Goal: Task Accomplishment & Management: Complete application form

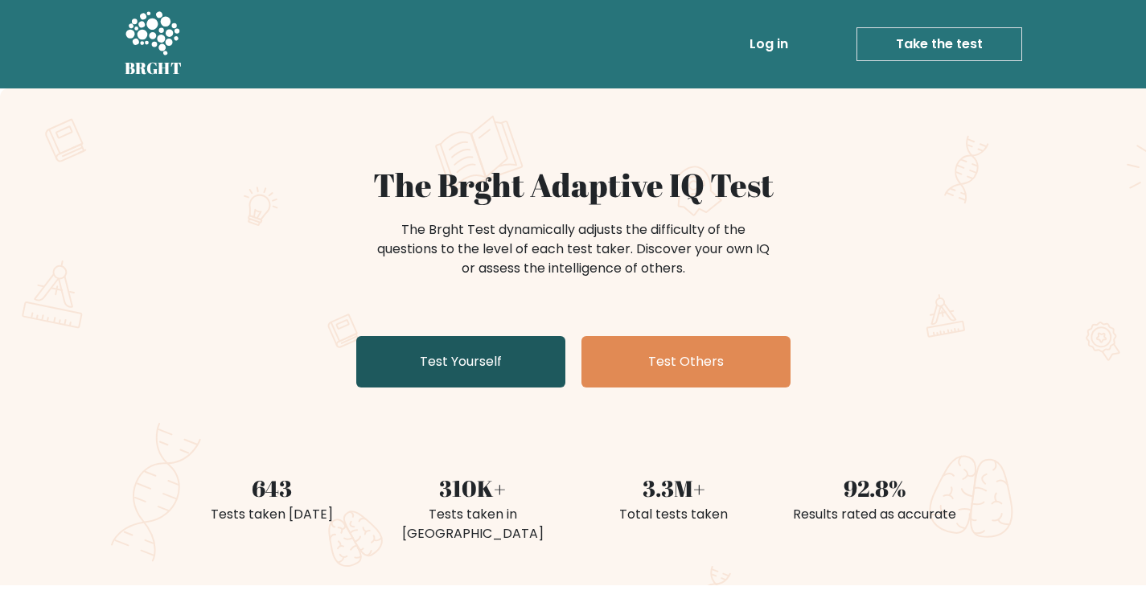
click at [528, 373] on link "Test Yourself" at bounding box center [460, 361] width 209 height 51
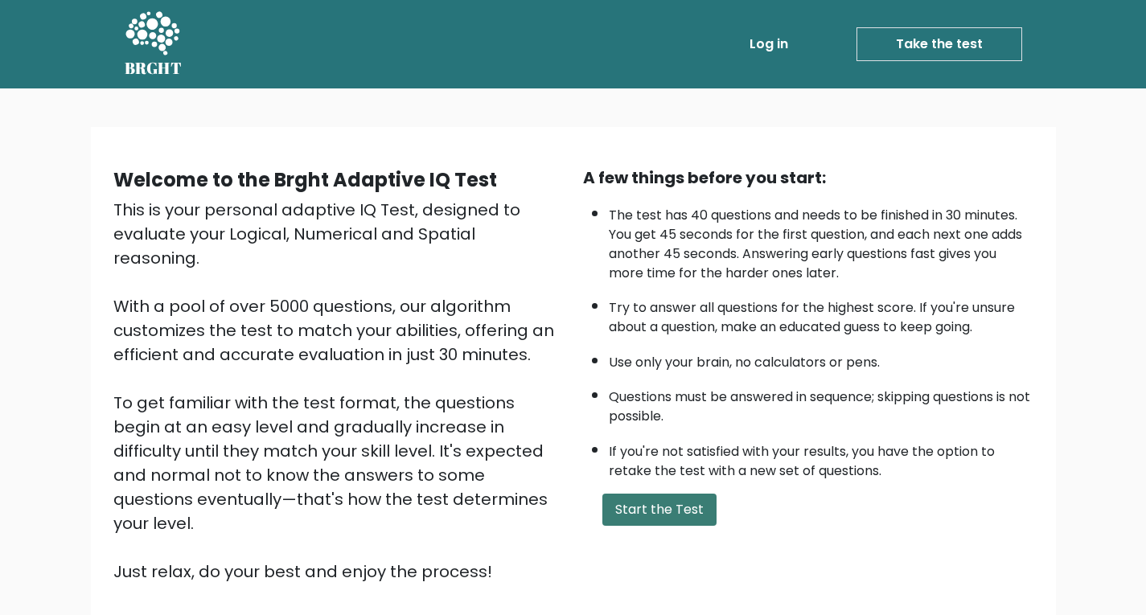
click at [681, 509] on button "Start the Test" at bounding box center [659, 510] width 114 height 32
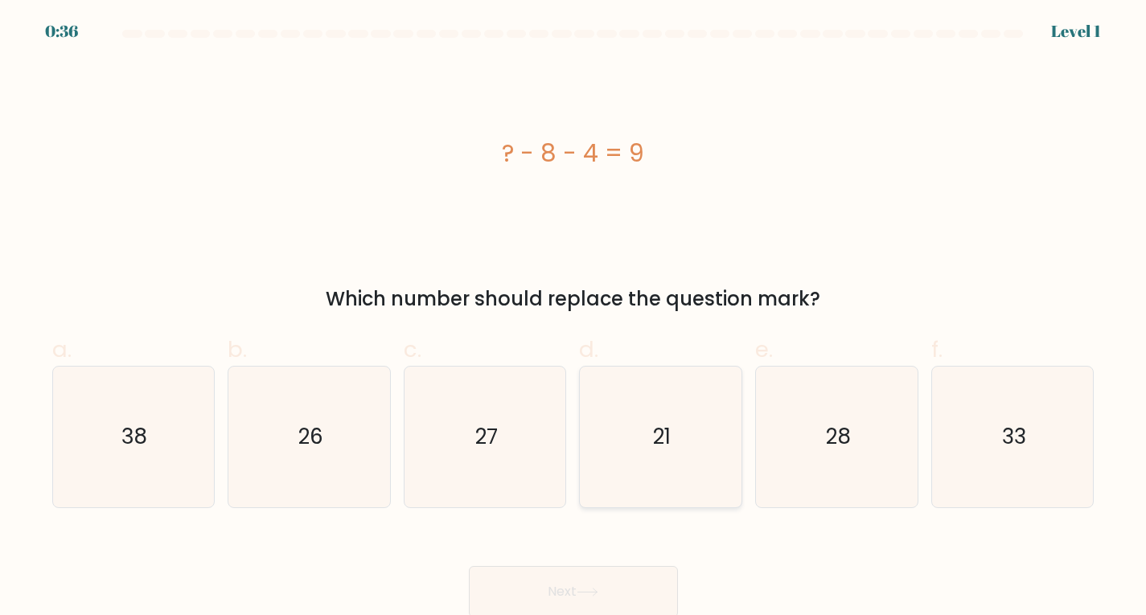
click at [677, 454] on icon "21" at bounding box center [660, 437] width 141 height 141
click at [574, 319] on input "d. 21" at bounding box center [574, 313] width 1 height 10
radio input "true"
click at [619, 597] on button "Next" at bounding box center [573, 591] width 209 height 51
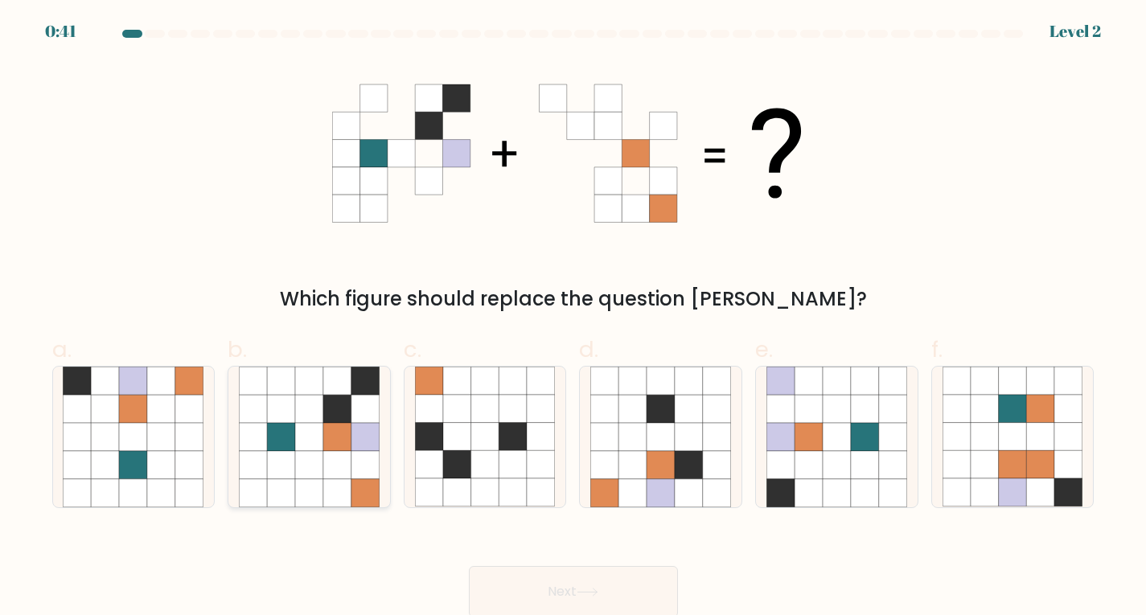
click at [312, 426] on icon at bounding box center [309, 437] width 28 height 28
click at [574, 319] on input "b." at bounding box center [574, 313] width 1 height 10
radio input "true"
click at [656, 587] on button "Next" at bounding box center [573, 591] width 209 height 51
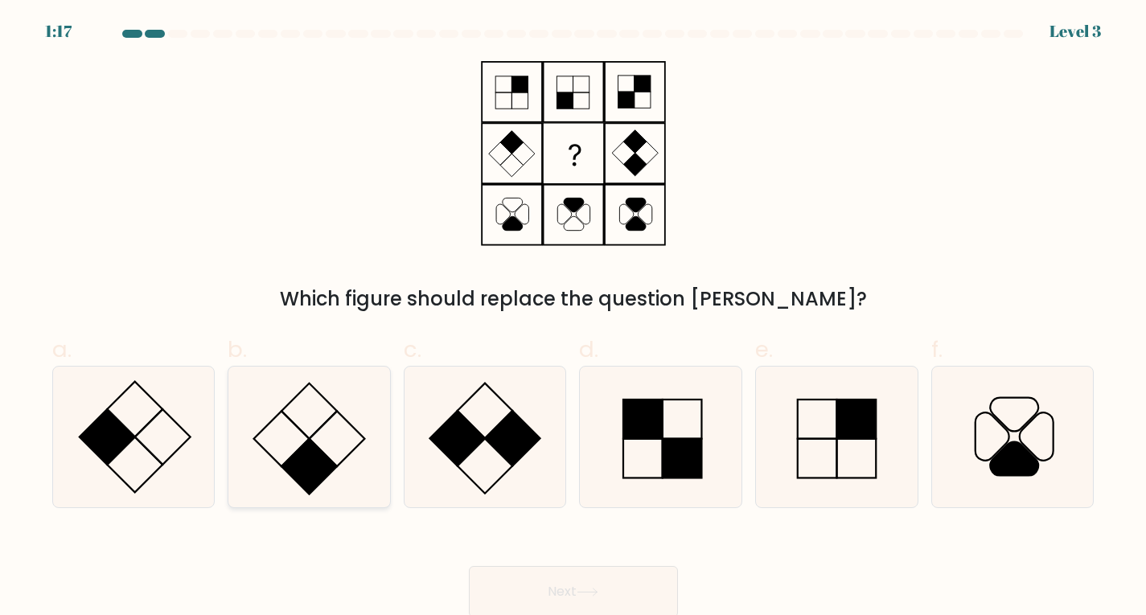
click at [312, 413] on icon at bounding box center [309, 437] width 141 height 141
click at [574, 319] on input "b." at bounding box center [574, 313] width 1 height 10
radio input "true"
click at [550, 583] on button "Next" at bounding box center [573, 591] width 209 height 51
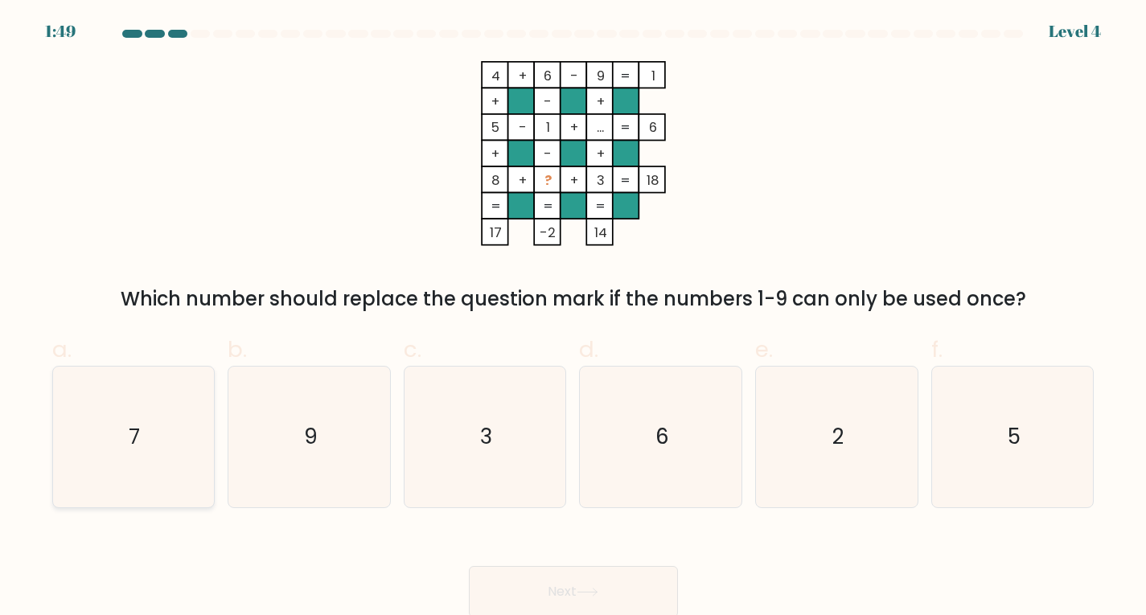
click at [207, 395] on div "7" at bounding box center [133, 437] width 163 height 142
click at [574, 319] on input "a. 7" at bounding box center [574, 313] width 1 height 10
radio input "true"
click at [598, 590] on icon at bounding box center [588, 592] width 22 height 9
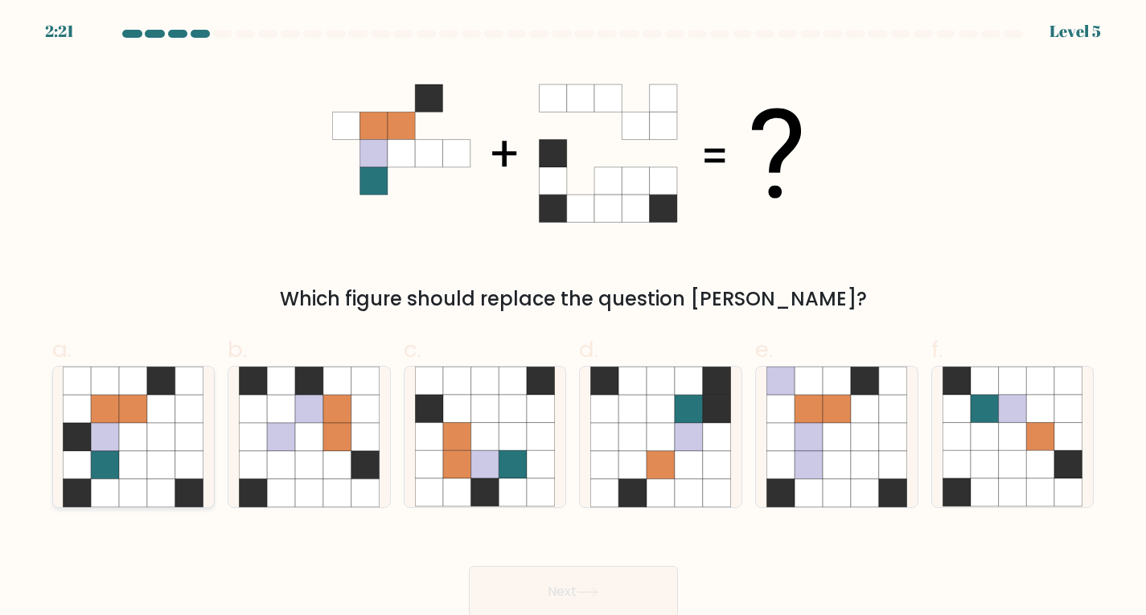
click at [164, 405] on icon at bounding box center [161, 409] width 28 height 28
click at [574, 319] on input "a." at bounding box center [574, 313] width 1 height 10
radio input "true"
click at [660, 591] on button "Next" at bounding box center [573, 591] width 209 height 51
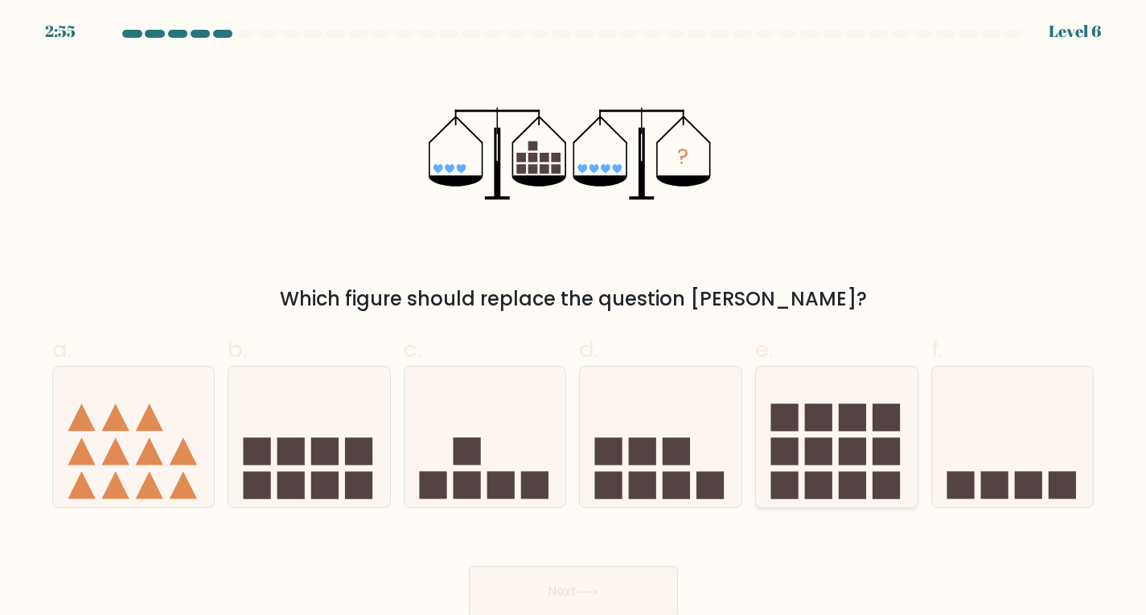
click at [870, 466] on icon at bounding box center [837, 437] width 162 height 134
click at [574, 319] on input "e." at bounding box center [574, 313] width 1 height 10
radio input "true"
click at [588, 590] on icon at bounding box center [588, 592] width 22 height 9
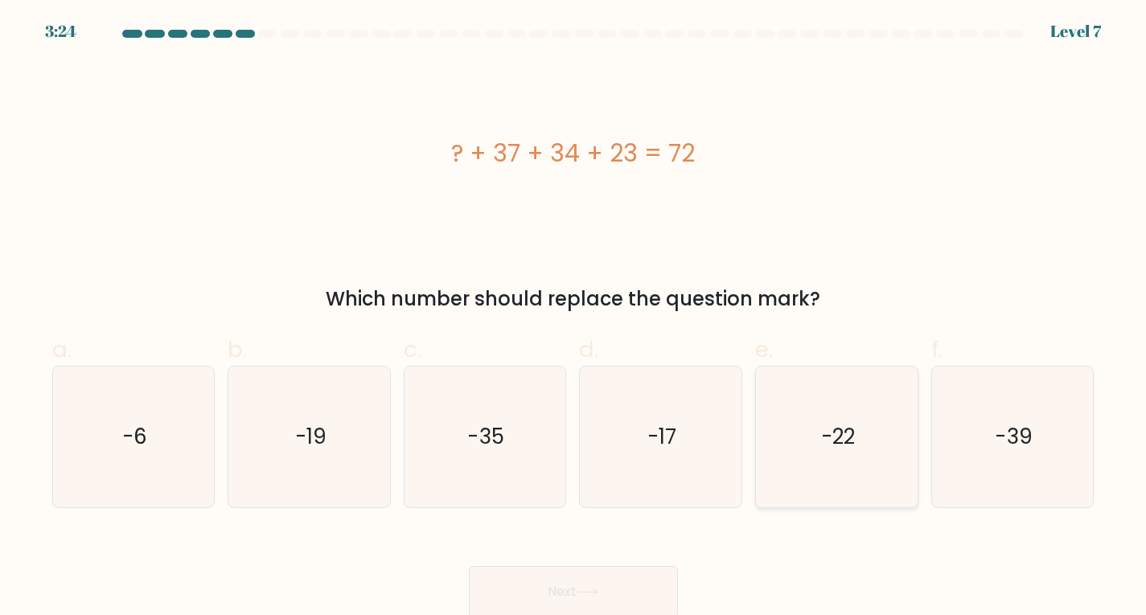
click at [842, 474] on icon "-22" at bounding box center [837, 437] width 141 height 141
click at [574, 319] on input "e. -22" at bounding box center [574, 313] width 1 height 10
radio input "true"
click at [582, 585] on button "Next" at bounding box center [573, 591] width 209 height 51
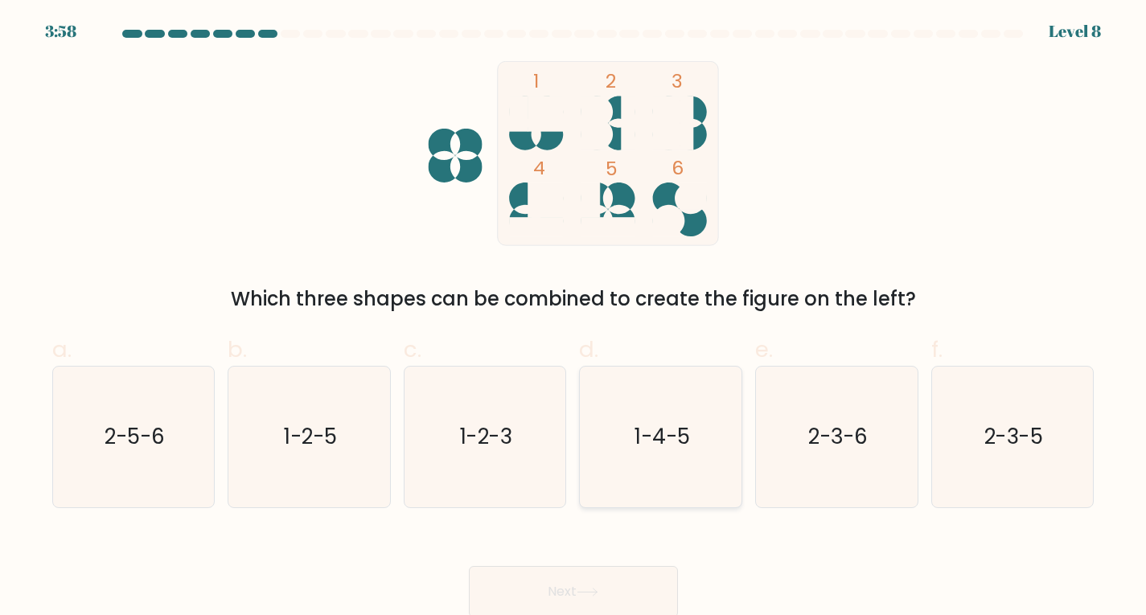
click at [705, 436] on icon "1-4-5" at bounding box center [660, 437] width 141 height 141
click at [574, 319] on input "d. 1-4-5" at bounding box center [574, 313] width 1 height 10
radio input "true"
click at [603, 582] on button "Next" at bounding box center [573, 591] width 209 height 51
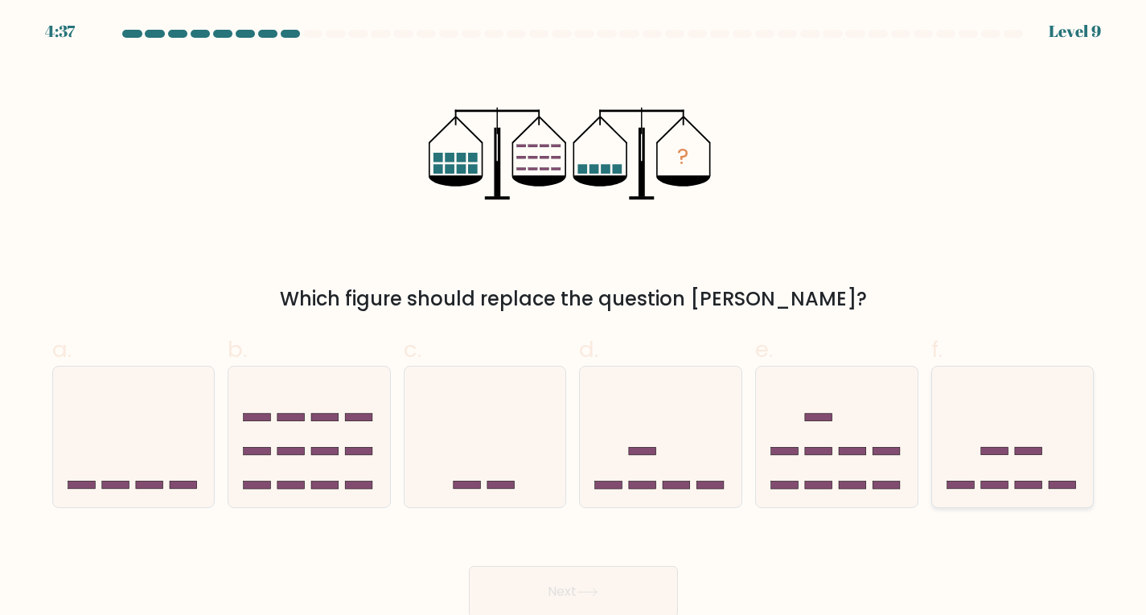
click at [973, 446] on icon at bounding box center [1013, 437] width 162 height 134
click at [574, 319] on input "f." at bounding box center [574, 313] width 1 height 10
radio input "true"
click at [613, 594] on button "Next" at bounding box center [573, 591] width 209 height 51
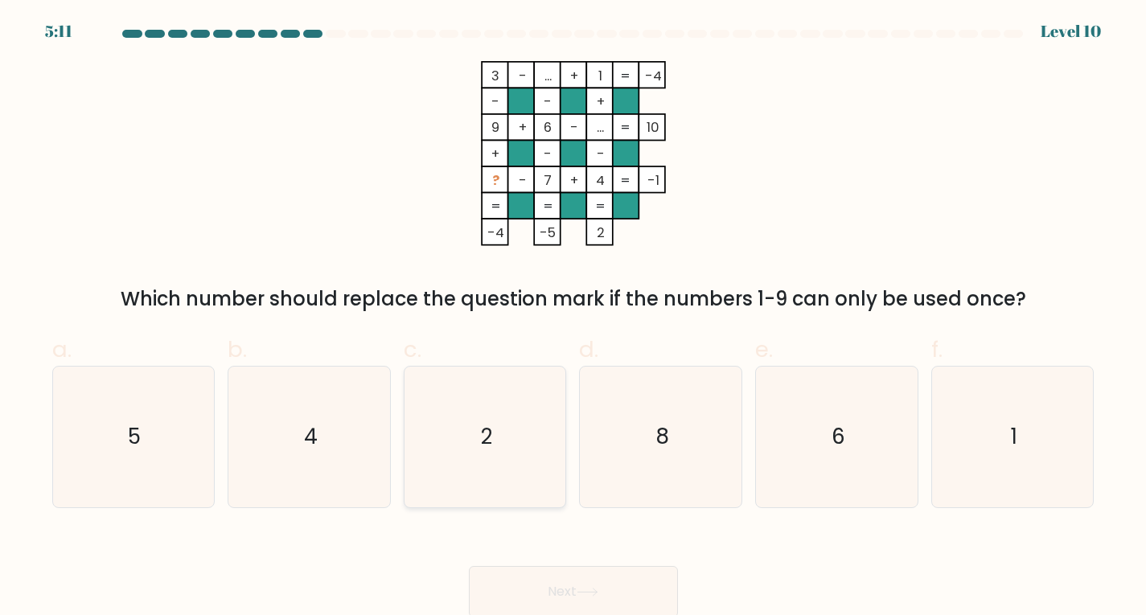
click at [493, 390] on icon "2" at bounding box center [485, 437] width 141 height 141
click at [574, 319] on input "c. 2" at bounding box center [574, 313] width 1 height 10
radio input "true"
click at [637, 584] on button "Next" at bounding box center [573, 591] width 209 height 51
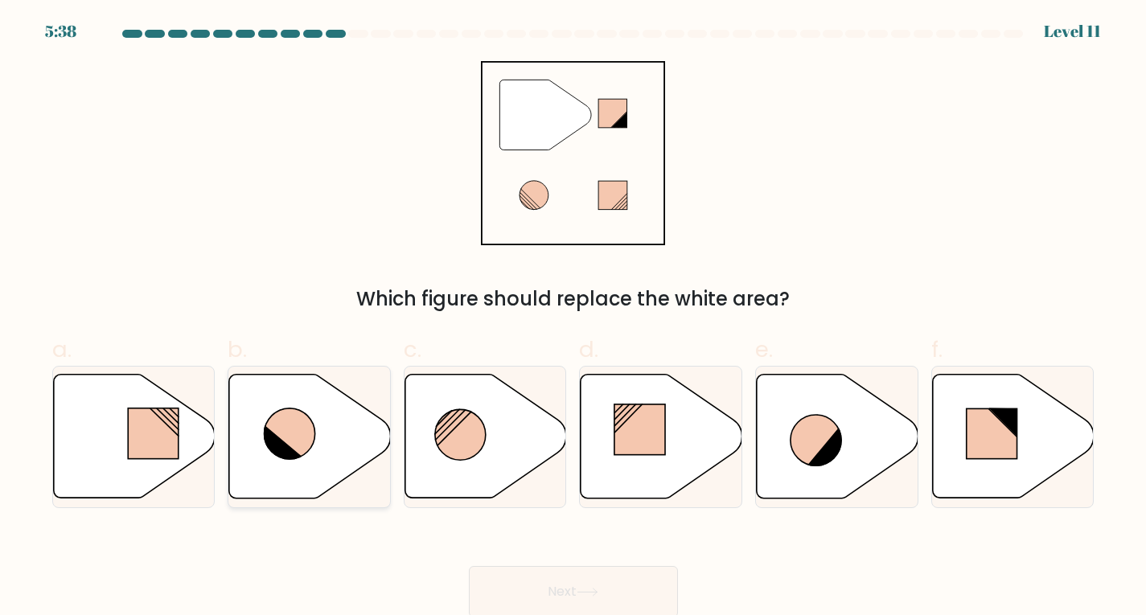
click at [296, 463] on icon at bounding box center [310, 436] width 162 height 124
click at [574, 319] on input "b." at bounding box center [574, 313] width 1 height 10
radio input "true"
click at [533, 584] on button "Next" at bounding box center [573, 591] width 209 height 51
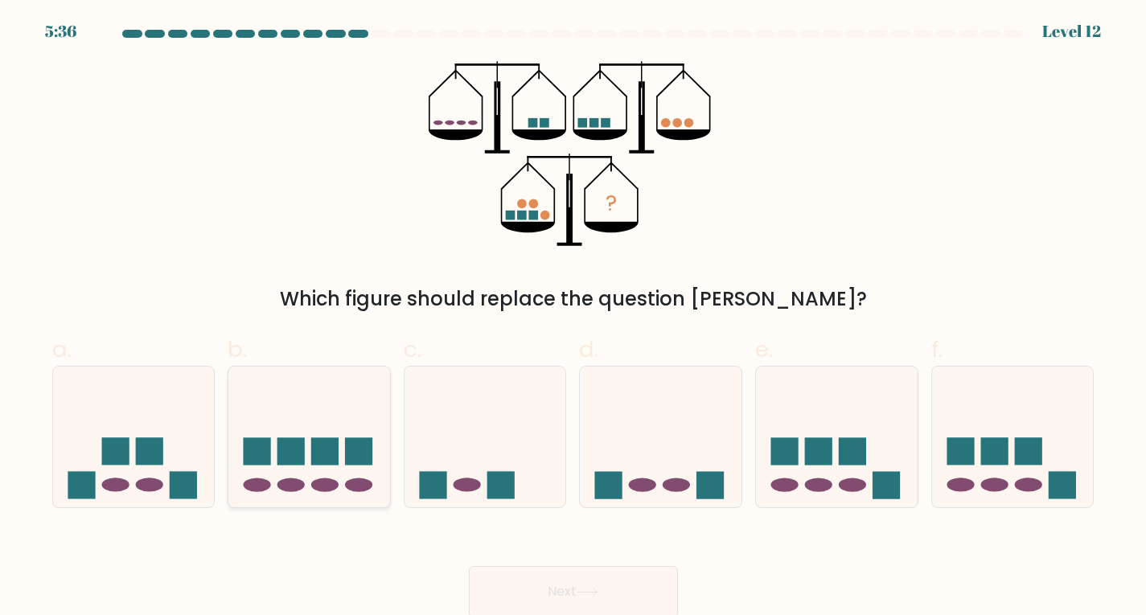
click at [339, 401] on icon at bounding box center [309, 437] width 162 height 134
click at [574, 319] on input "b." at bounding box center [574, 313] width 1 height 10
radio input "true"
click at [661, 591] on button "Next" at bounding box center [573, 591] width 209 height 51
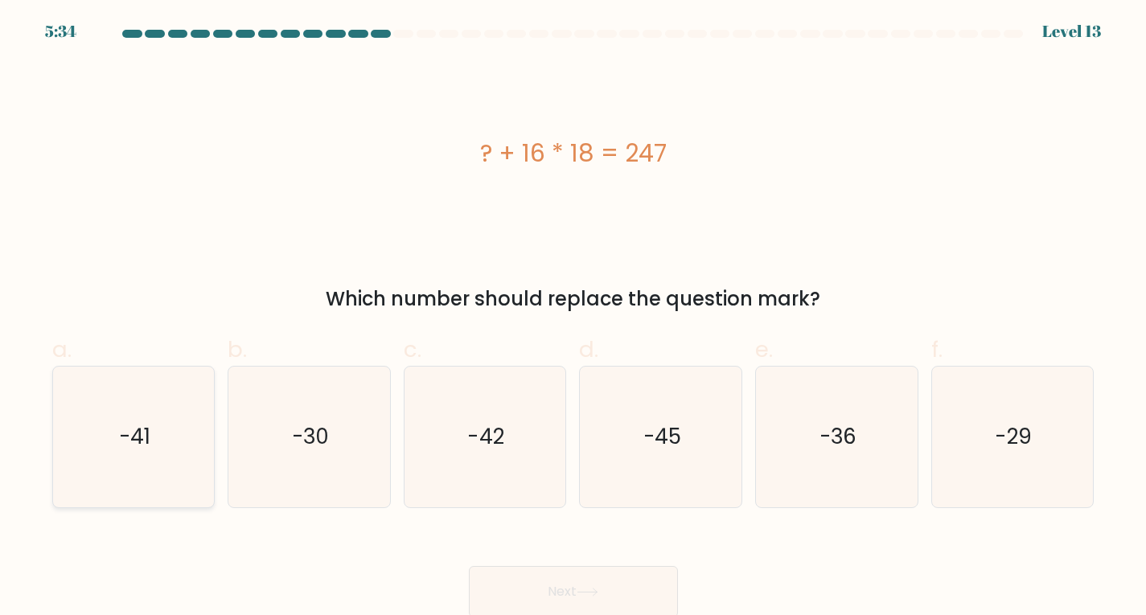
click at [187, 424] on icon "-41" at bounding box center [133, 437] width 141 height 141
click at [574, 319] on input "a. -41" at bounding box center [574, 313] width 1 height 10
radio input "true"
click at [561, 582] on button "Next" at bounding box center [573, 591] width 209 height 51
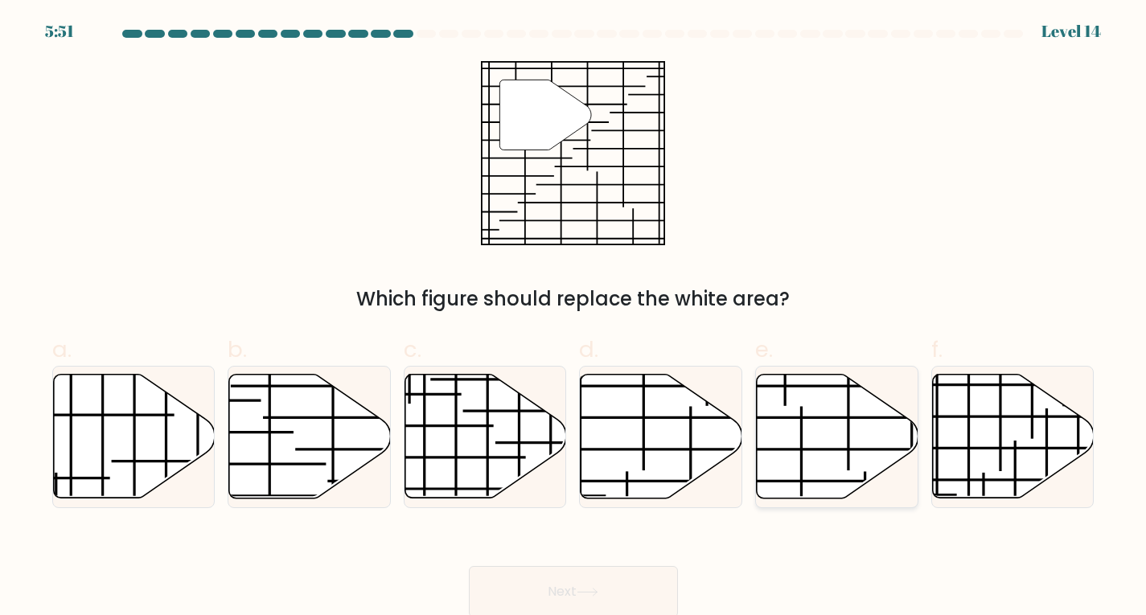
click at [825, 431] on icon at bounding box center [838, 436] width 162 height 124
click at [574, 319] on input "e." at bounding box center [574, 313] width 1 height 10
radio input "true"
click at [590, 593] on icon at bounding box center [588, 592] width 22 height 9
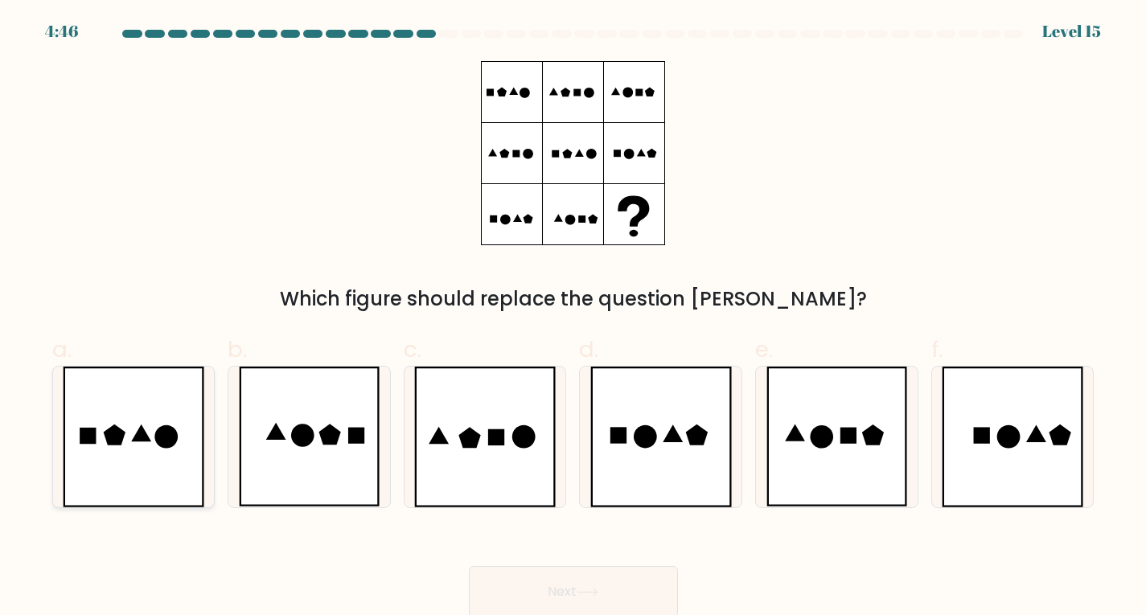
click at [130, 421] on icon at bounding box center [134, 437] width 142 height 141
click at [574, 319] on input "a." at bounding box center [574, 313] width 1 height 10
radio input "true"
click at [634, 585] on button "Next" at bounding box center [573, 591] width 209 height 51
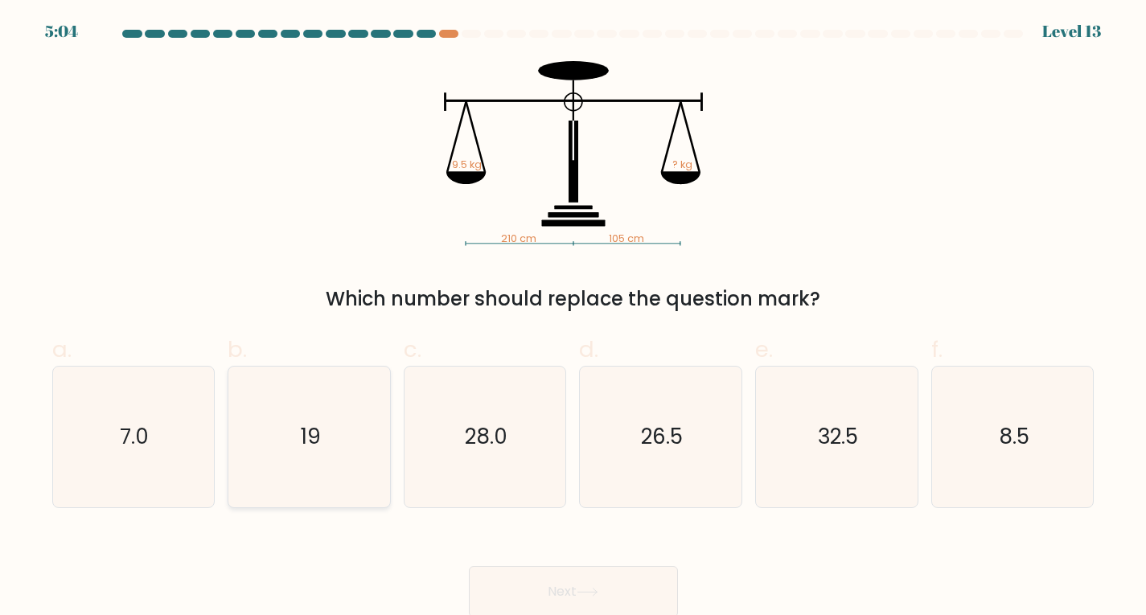
click at [325, 460] on icon "19" at bounding box center [309, 437] width 141 height 141
click at [574, 319] on input "b. 19" at bounding box center [574, 313] width 1 height 10
radio input "true"
click at [555, 588] on button "Next" at bounding box center [573, 591] width 209 height 51
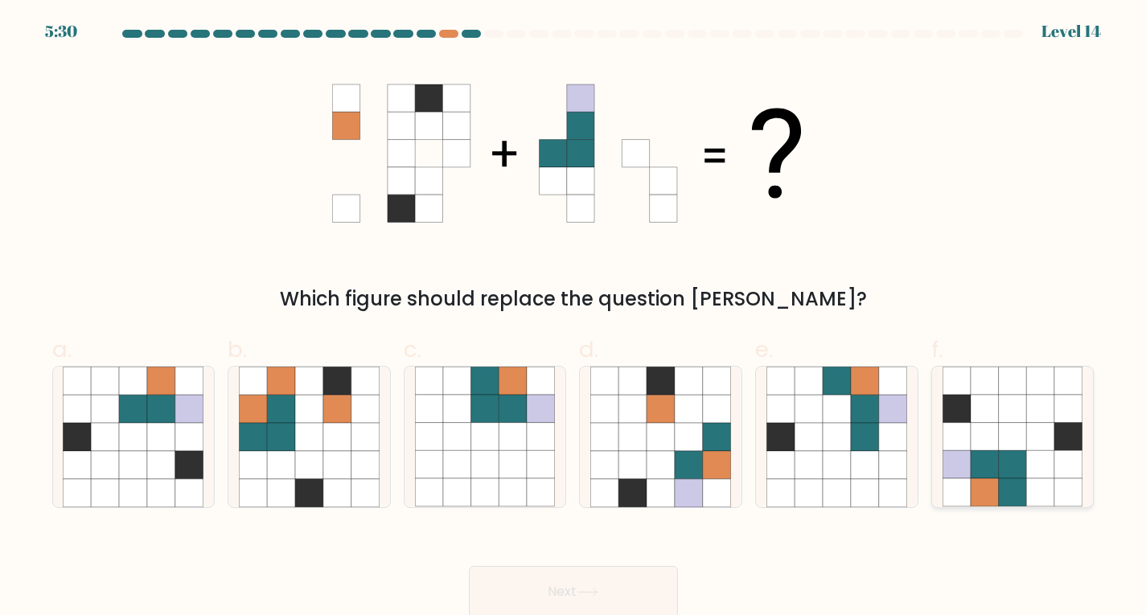
click at [1045, 457] on icon at bounding box center [1041, 465] width 28 height 28
click at [574, 319] on input "f." at bounding box center [574, 313] width 1 height 10
radio input "true"
click at [582, 596] on icon at bounding box center [588, 592] width 22 height 9
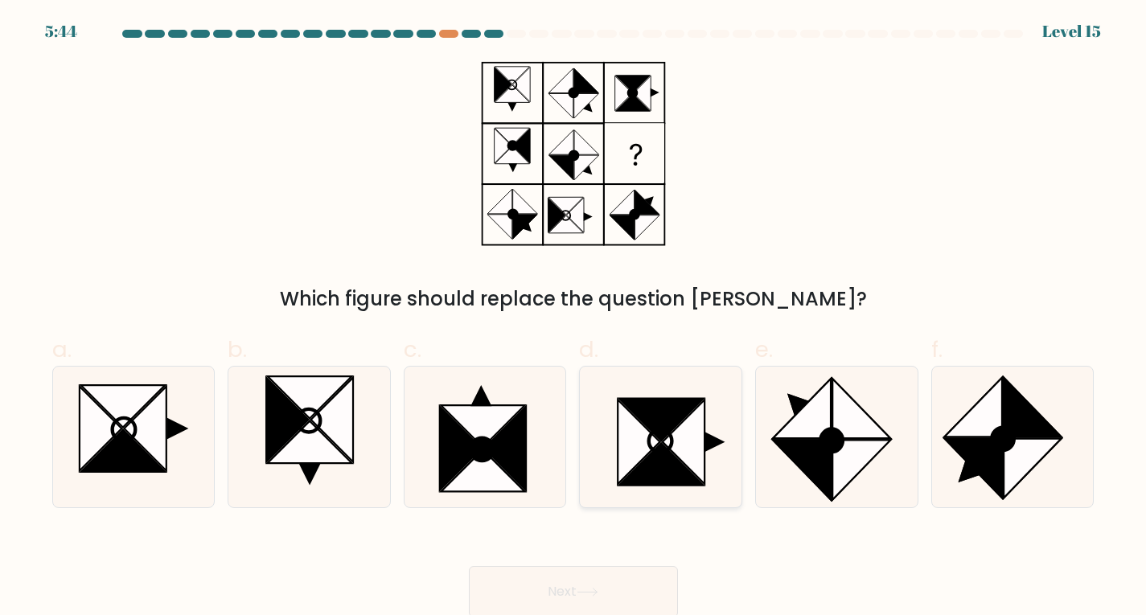
click at [680, 433] on icon at bounding box center [684, 442] width 42 height 84
click at [574, 319] on input "d." at bounding box center [574, 313] width 1 height 10
radio input "true"
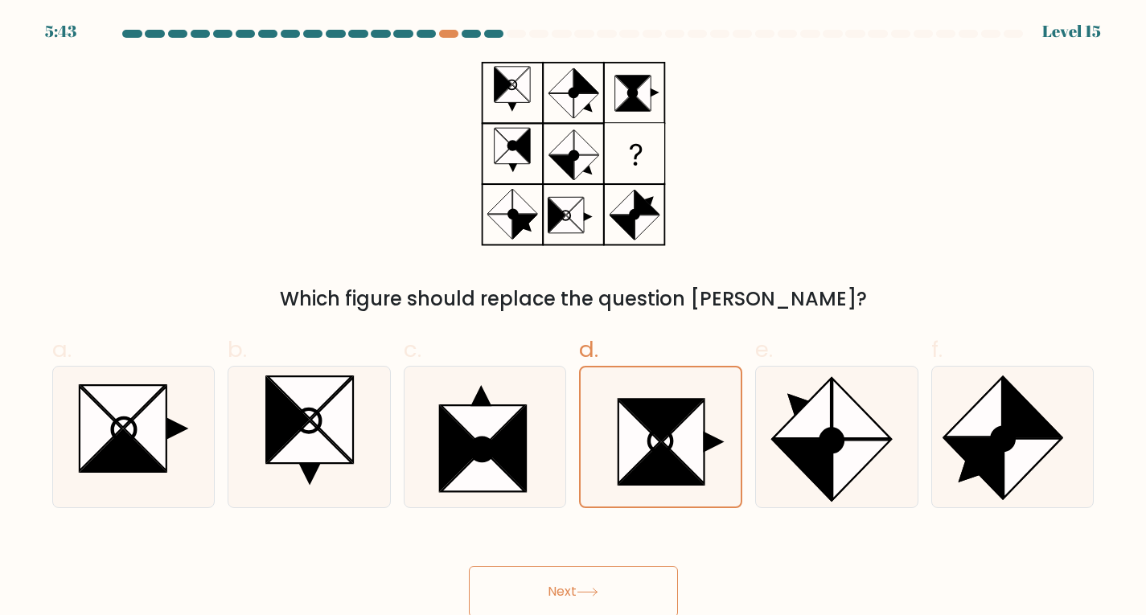
click at [647, 588] on button "Next" at bounding box center [573, 591] width 209 height 51
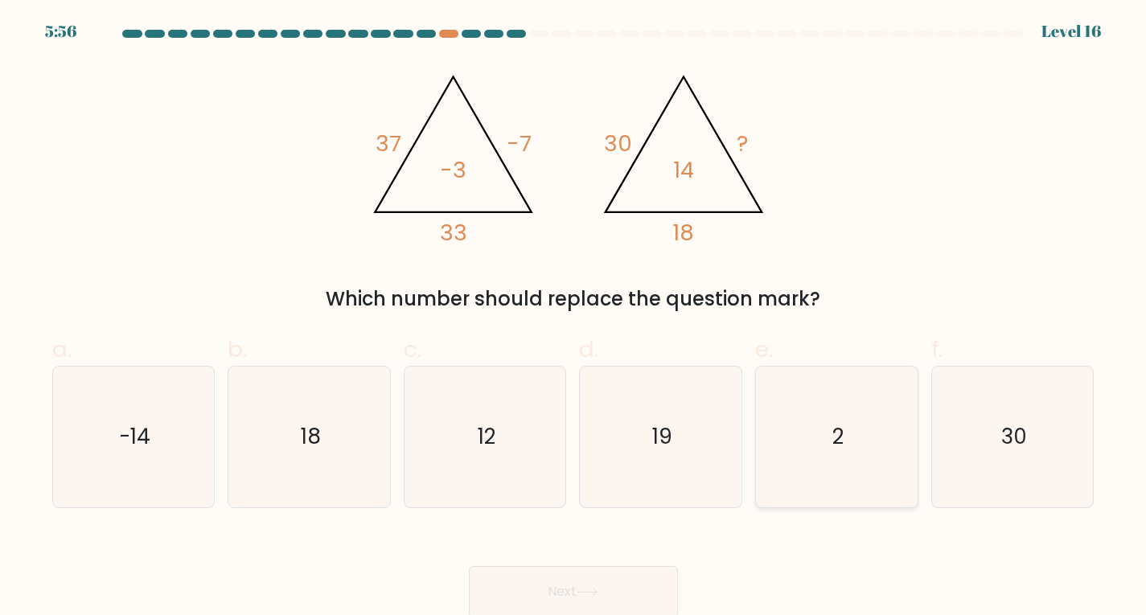
click at [821, 395] on icon "2" at bounding box center [837, 437] width 141 height 141
click at [574, 319] on input "e. 2" at bounding box center [574, 313] width 1 height 10
radio input "true"
click at [644, 582] on button "Next" at bounding box center [573, 591] width 209 height 51
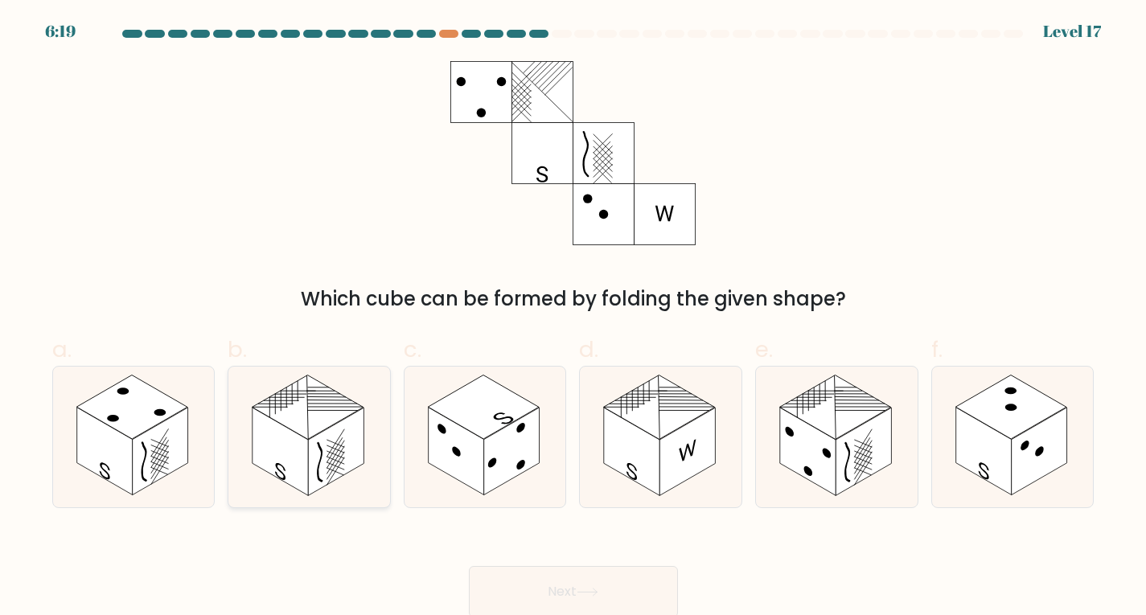
click at [329, 369] on icon at bounding box center [309, 437] width 162 height 141
click at [574, 319] on input "b." at bounding box center [574, 313] width 1 height 10
radio input "true"
click at [577, 586] on button "Next" at bounding box center [573, 591] width 209 height 51
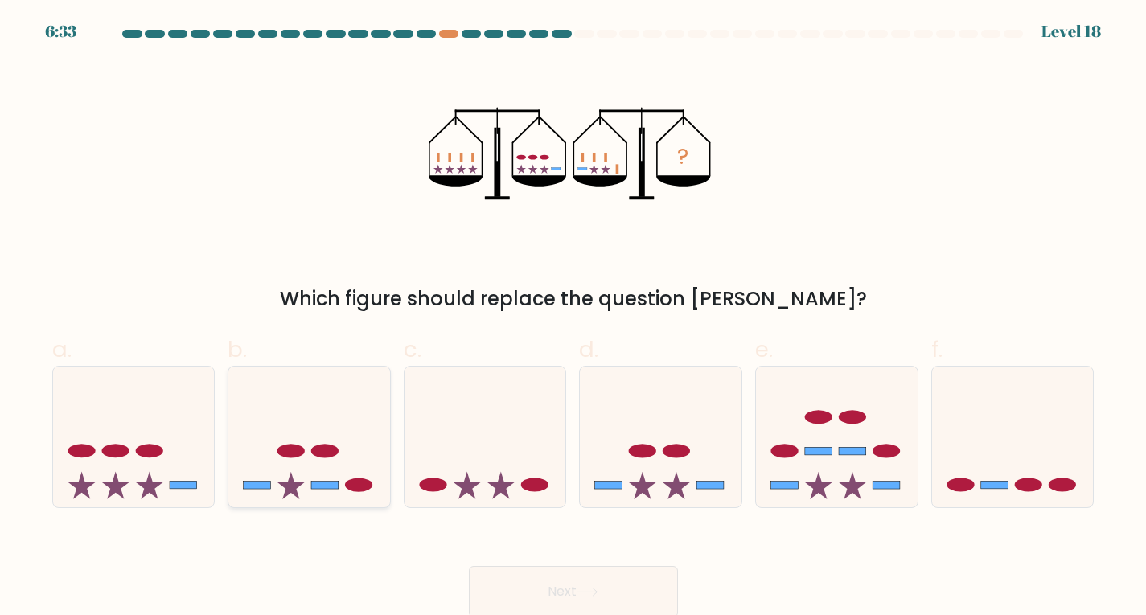
click at [316, 426] on icon at bounding box center [309, 437] width 162 height 134
click at [574, 319] on input "b." at bounding box center [574, 313] width 1 height 10
radio input "true"
click at [565, 580] on button "Next" at bounding box center [573, 591] width 209 height 51
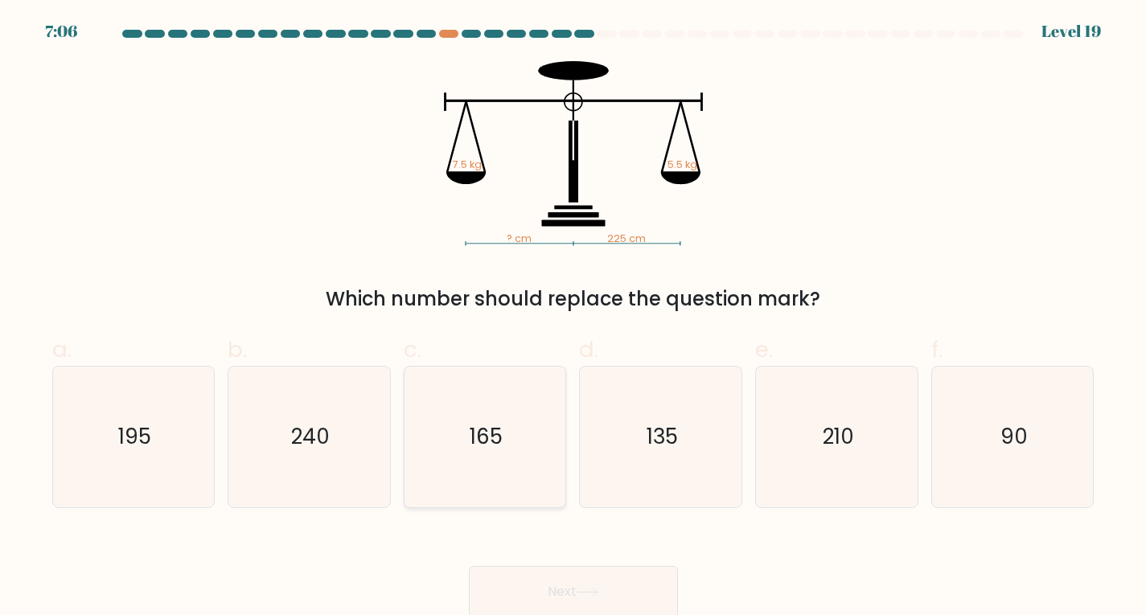
click at [464, 436] on icon "165" at bounding box center [485, 437] width 141 height 141
click at [574, 319] on input "c. 165" at bounding box center [574, 313] width 1 height 10
radio input "true"
click at [538, 582] on button "Next" at bounding box center [573, 591] width 209 height 51
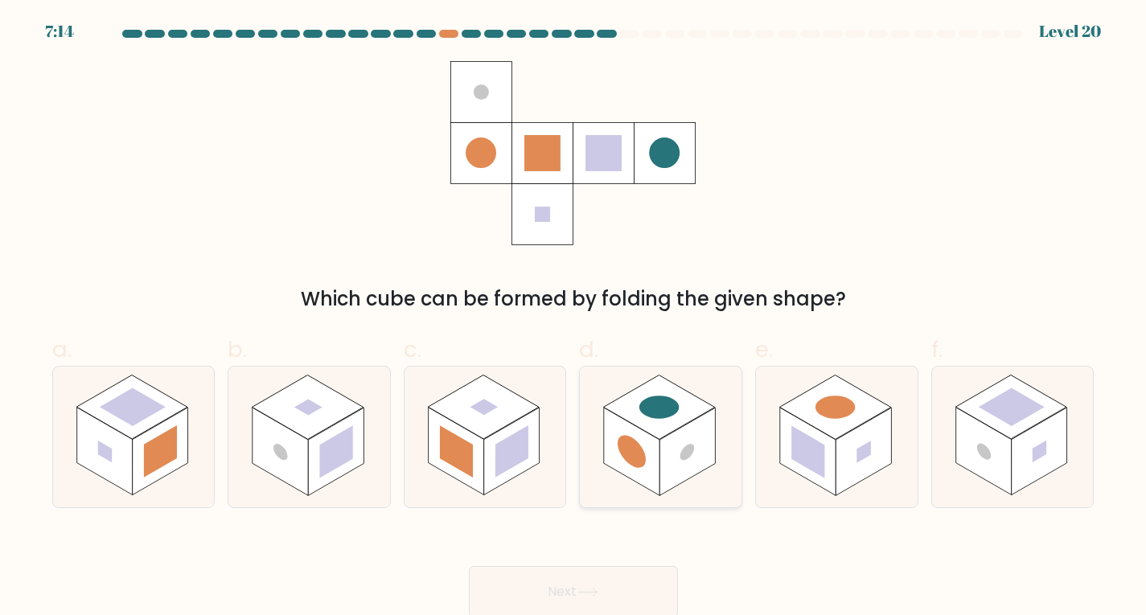
click at [672, 368] on icon at bounding box center [661, 437] width 162 height 141
click at [574, 319] on input "d." at bounding box center [574, 313] width 1 height 10
radio input "true"
click at [579, 578] on button "Next" at bounding box center [573, 591] width 209 height 51
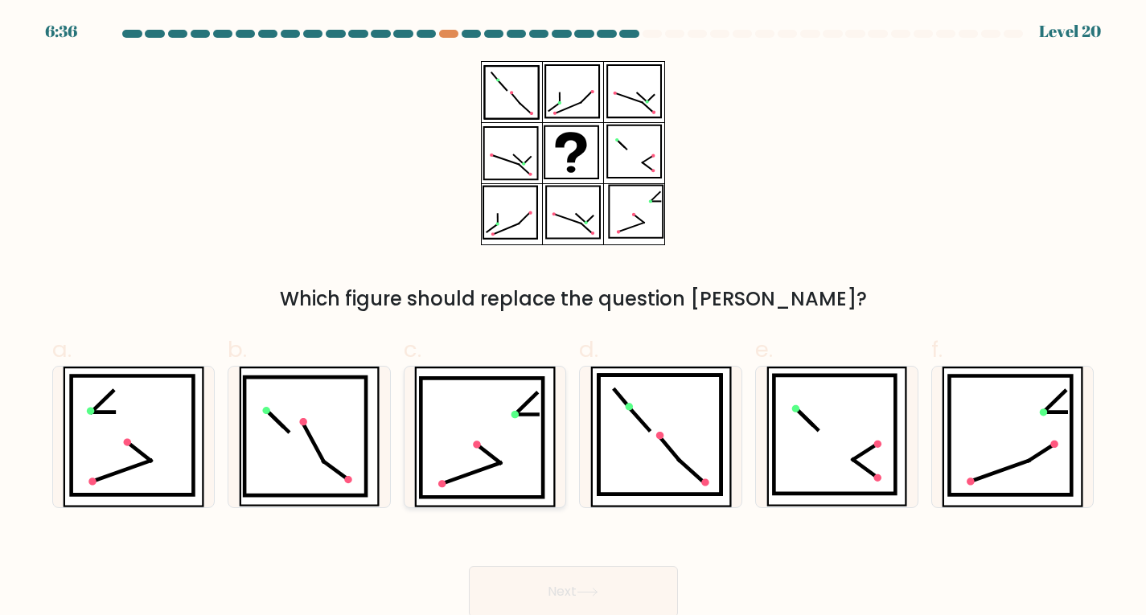
click at [493, 394] on icon at bounding box center [483, 437] width 122 height 119
click at [574, 319] on input "c." at bounding box center [574, 313] width 1 height 10
radio input "true"
click at [571, 577] on button "Next" at bounding box center [573, 591] width 209 height 51
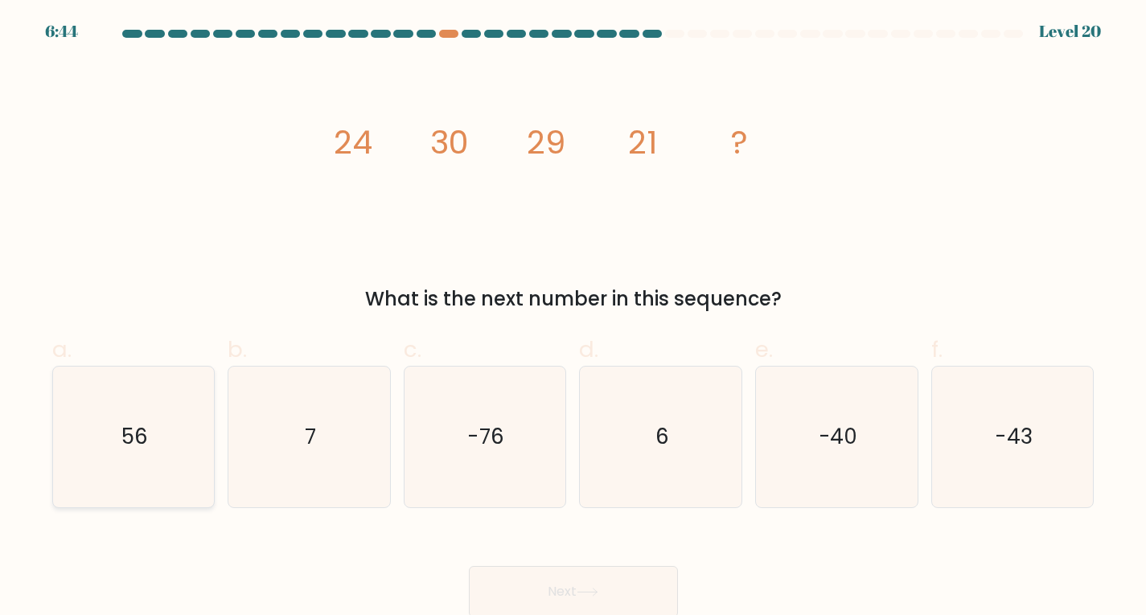
click at [187, 409] on icon "56" at bounding box center [133, 437] width 141 height 141
click at [574, 319] on input "a. 56" at bounding box center [574, 313] width 1 height 10
radio input "true"
click at [557, 597] on button "Next" at bounding box center [573, 591] width 209 height 51
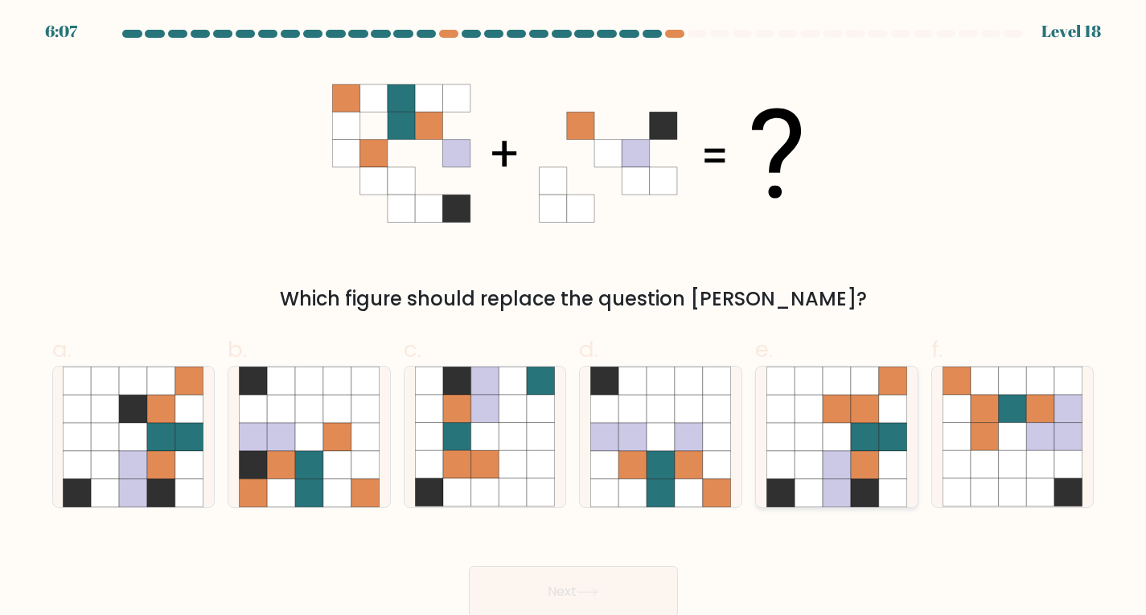
click at [860, 456] on icon at bounding box center [865, 465] width 28 height 28
click at [574, 319] on input "e." at bounding box center [574, 313] width 1 height 10
radio input "true"
click at [617, 594] on button "Next" at bounding box center [573, 591] width 209 height 51
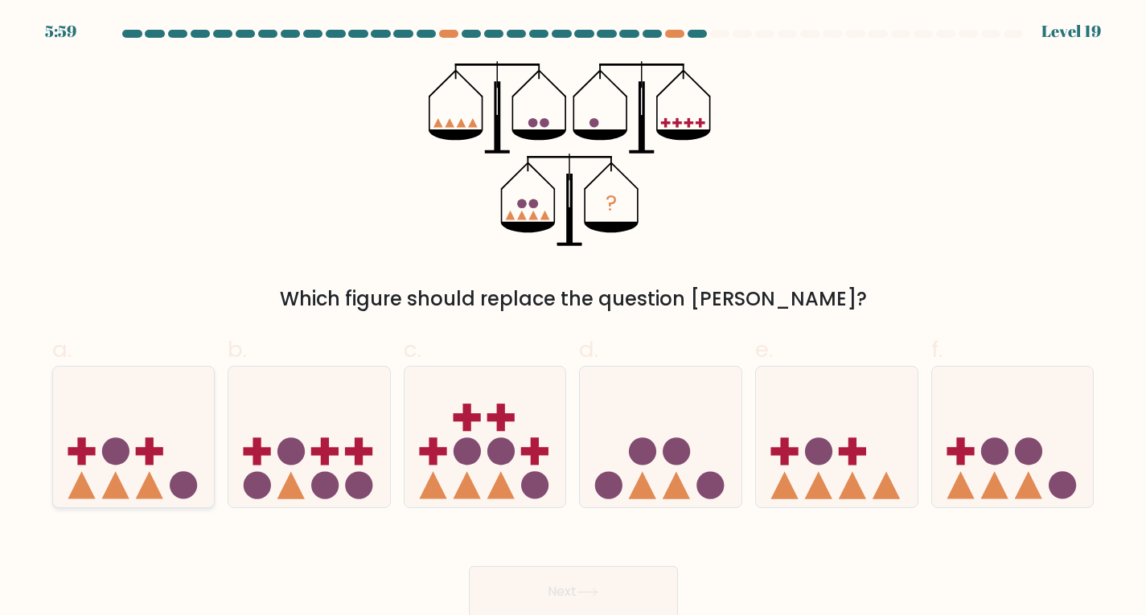
click at [146, 410] on icon at bounding box center [134, 437] width 162 height 134
click at [574, 319] on input "a." at bounding box center [574, 313] width 1 height 10
radio input "true"
click at [655, 579] on button "Next" at bounding box center [573, 591] width 209 height 51
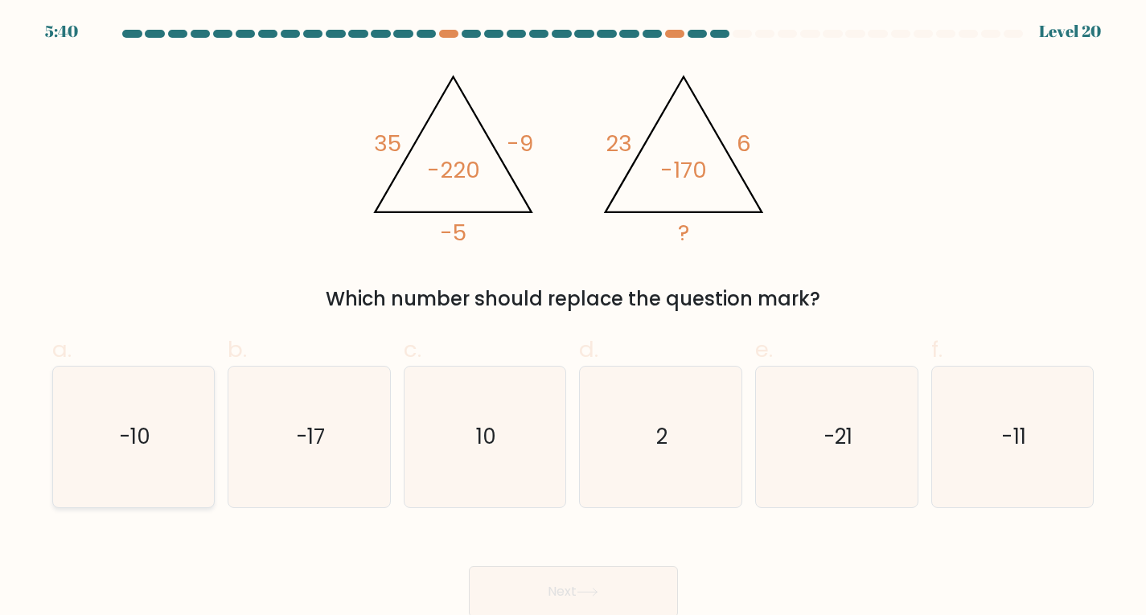
click at [122, 383] on icon "-10" at bounding box center [133, 437] width 141 height 141
click at [574, 319] on input "a. -10" at bounding box center [574, 313] width 1 height 10
radio input "true"
click at [549, 585] on button "Next" at bounding box center [573, 591] width 209 height 51
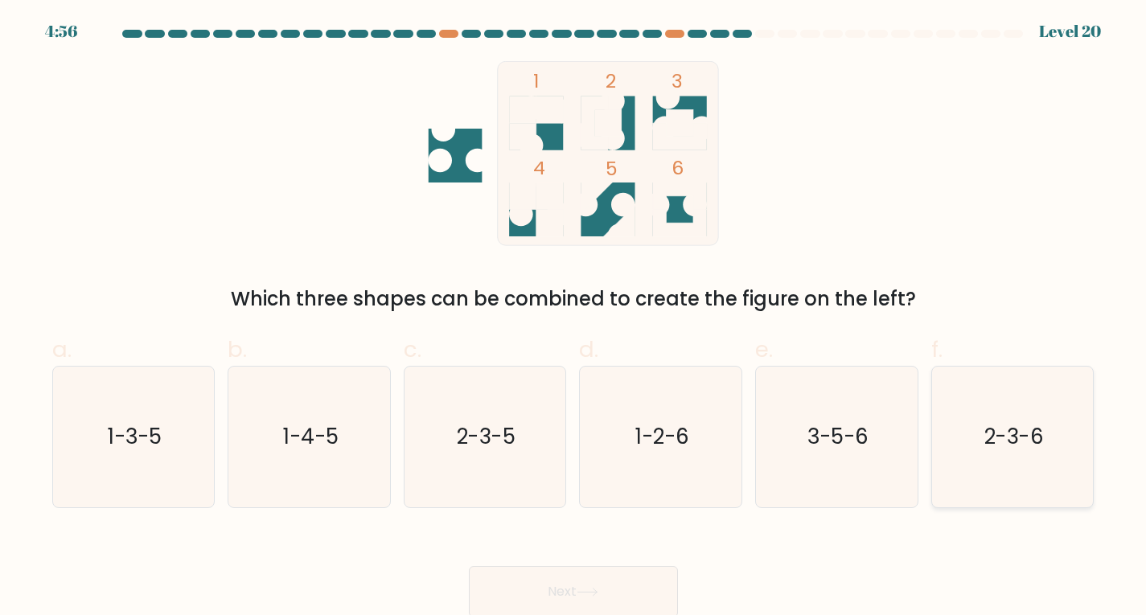
click at [1019, 409] on icon "2-3-6" at bounding box center [1013, 437] width 141 height 141
click at [574, 319] on input "f. 2-3-6" at bounding box center [574, 313] width 1 height 10
radio input "true"
click at [571, 591] on button "Next" at bounding box center [573, 591] width 209 height 51
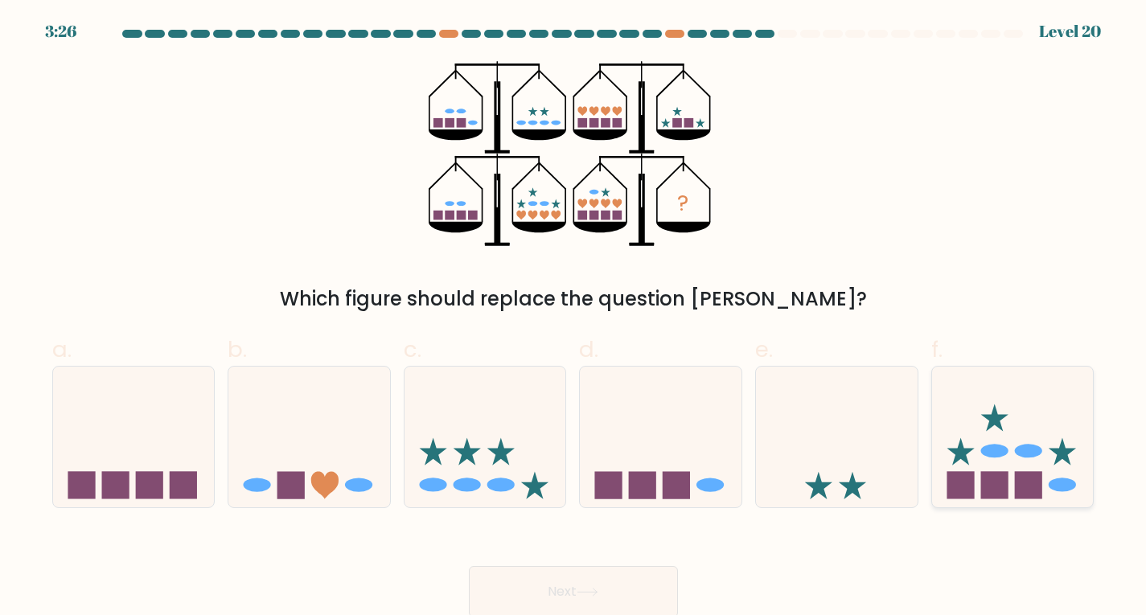
click at [985, 418] on icon at bounding box center [994, 418] width 27 height 27
click at [574, 319] on input "f." at bounding box center [574, 313] width 1 height 10
radio input "true"
click at [655, 574] on button "Next" at bounding box center [573, 591] width 209 height 51
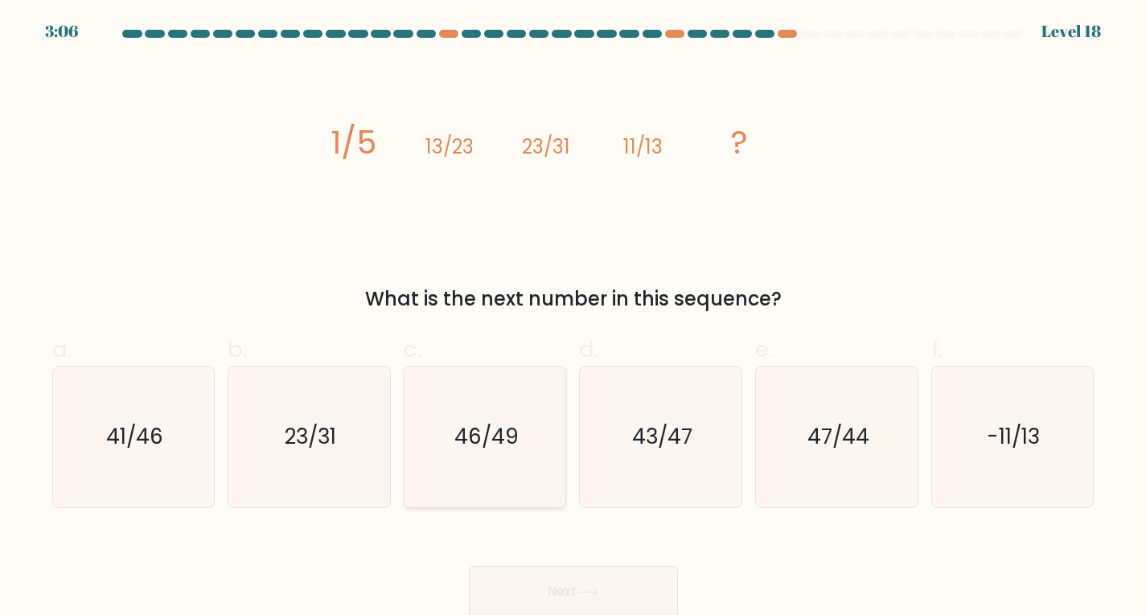
click at [509, 447] on text "46/49" at bounding box center [486, 436] width 64 height 29
click at [574, 319] on input "c. 46/49" at bounding box center [574, 313] width 1 height 10
radio input "true"
click at [536, 578] on button "Next" at bounding box center [573, 591] width 209 height 51
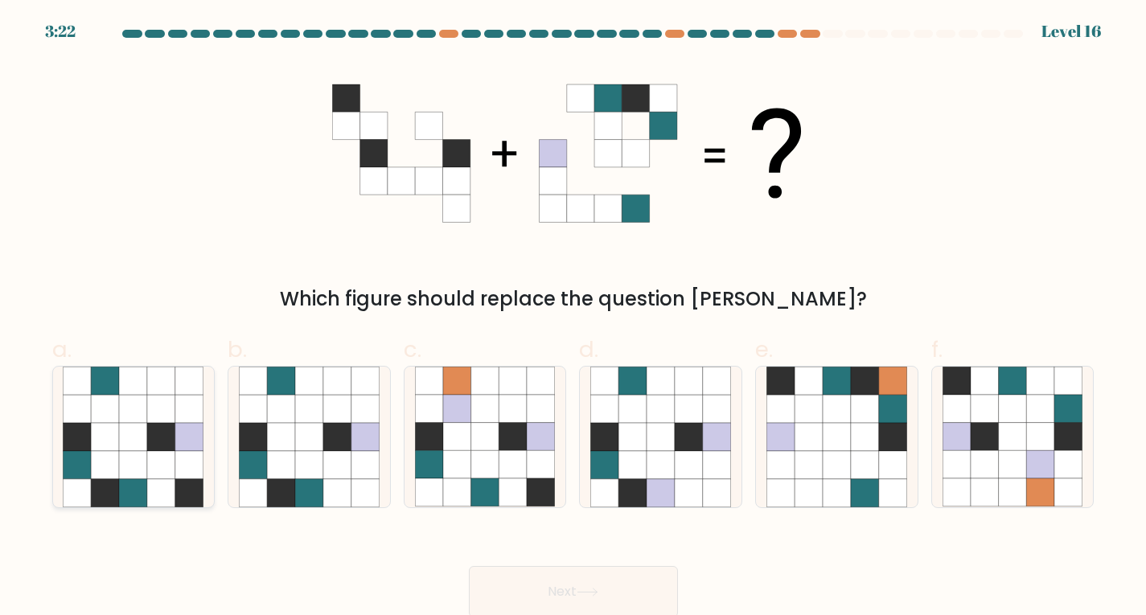
click at [185, 441] on icon at bounding box center [189, 437] width 28 height 28
click at [574, 319] on input "a." at bounding box center [574, 313] width 1 height 10
radio input "true"
click at [570, 590] on button "Next" at bounding box center [573, 591] width 209 height 51
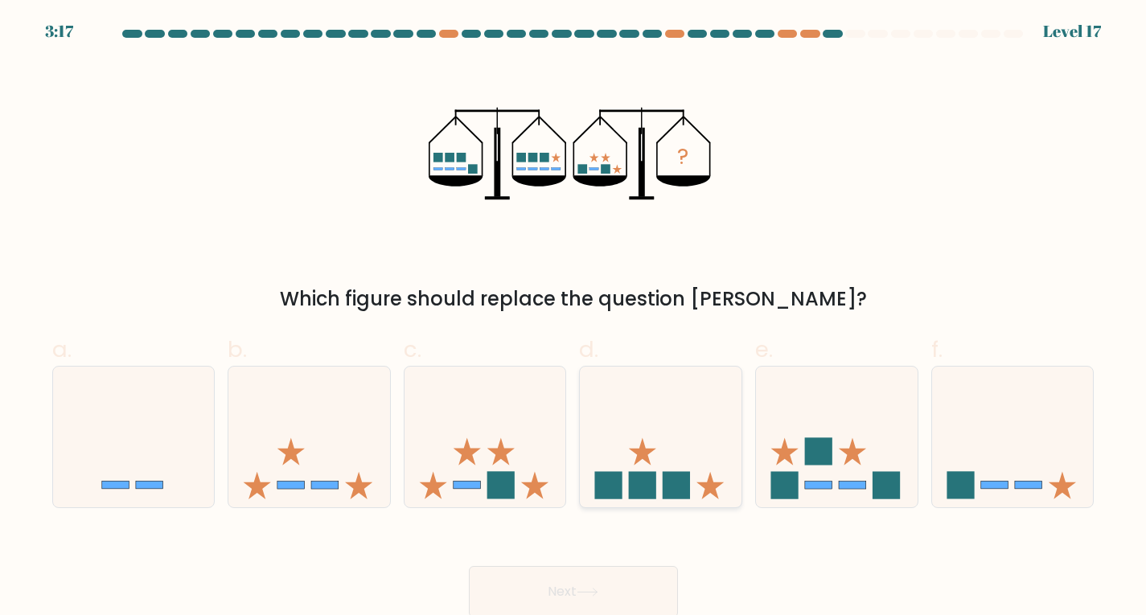
click at [652, 471] on icon at bounding box center [661, 437] width 162 height 134
click at [574, 319] on input "d." at bounding box center [574, 313] width 1 height 10
radio input "true"
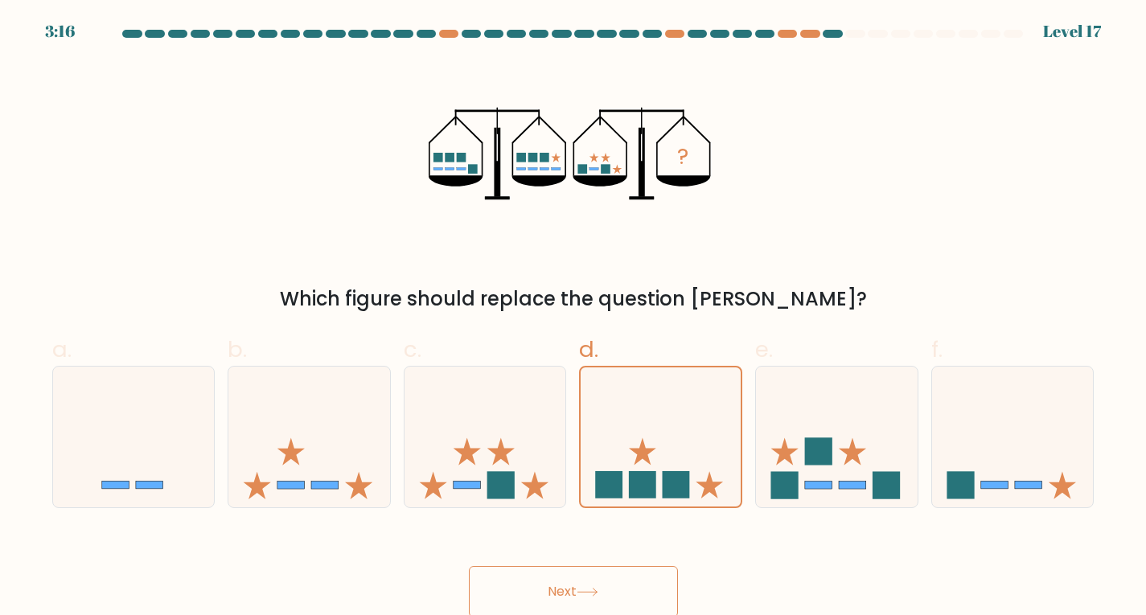
click at [598, 594] on icon at bounding box center [588, 592] width 22 height 9
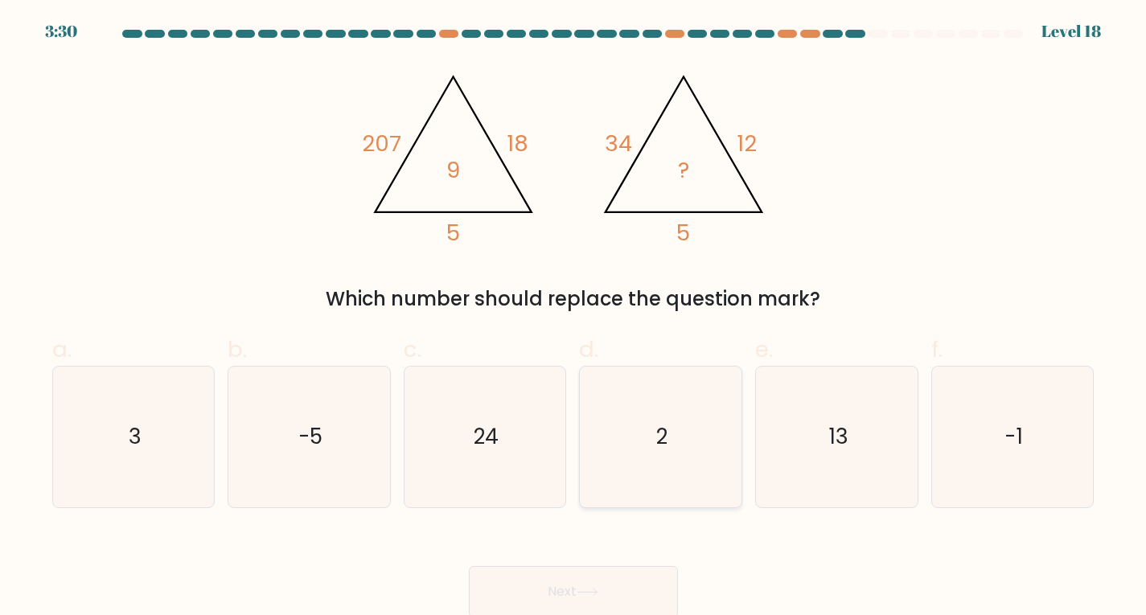
click at [711, 411] on icon "2" at bounding box center [660, 437] width 141 height 141
click at [574, 319] on input "d. 2" at bounding box center [574, 313] width 1 height 10
radio input "true"
click at [557, 585] on button "Next" at bounding box center [573, 591] width 209 height 51
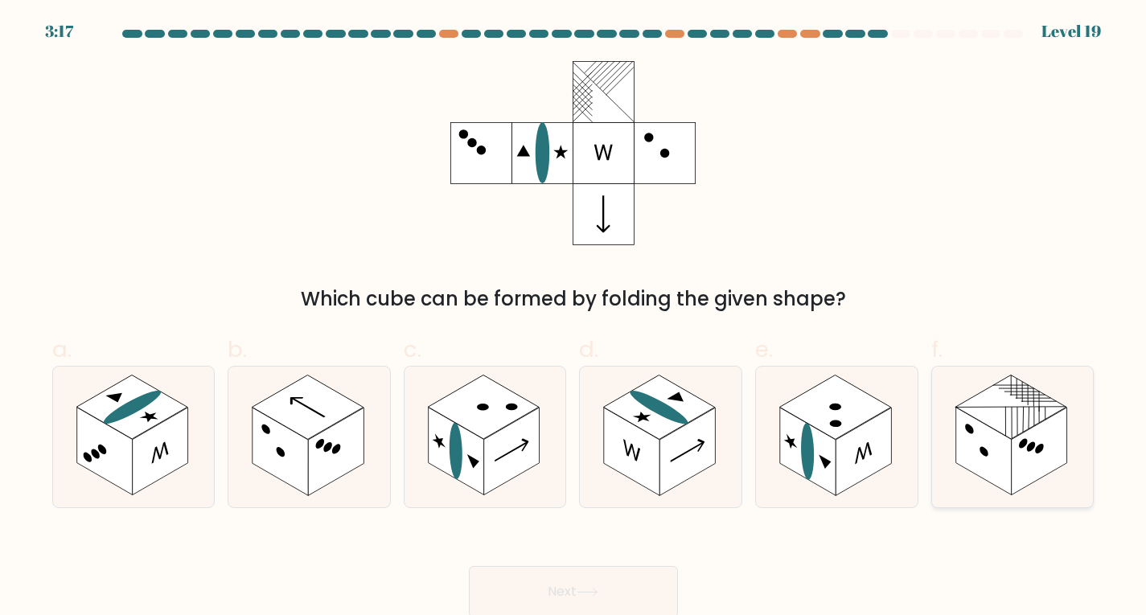
click at [1035, 465] on rect at bounding box center [1040, 452] width 56 height 88
click at [574, 319] on input "f." at bounding box center [574, 313] width 1 height 10
radio input "true"
click at [617, 582] on button "Next" at bounding box center [573, 591] width 209 height 51
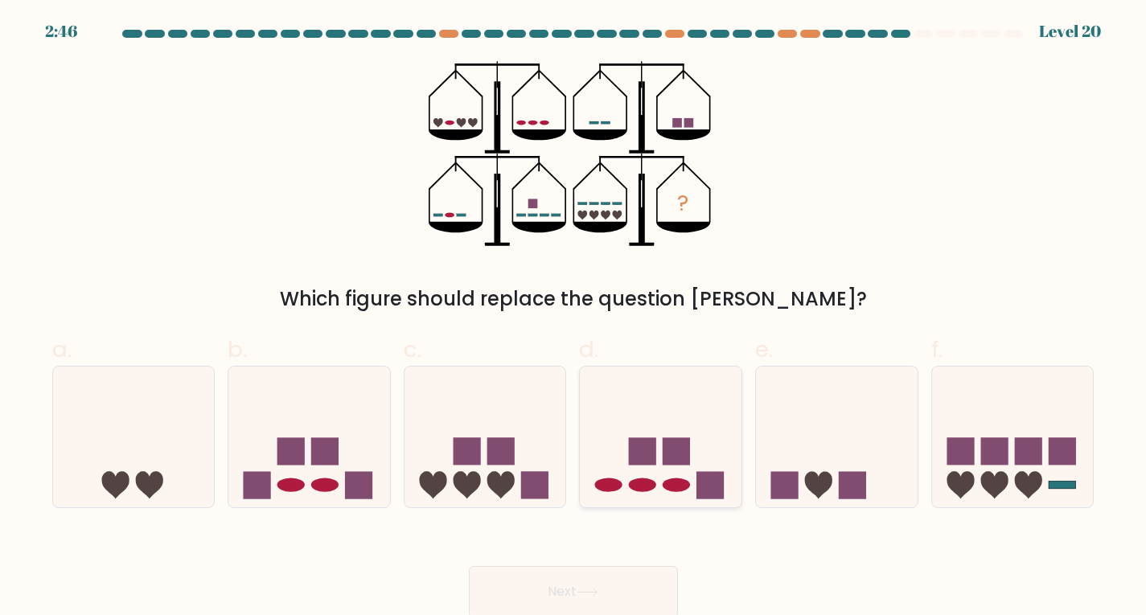
click at [706, 476] on rect at bounding box center [710, 485] width 27 height 27
click at [574, 319] on input "d." at bounding box center [574, 313] width 1 height 10
radio input "true"
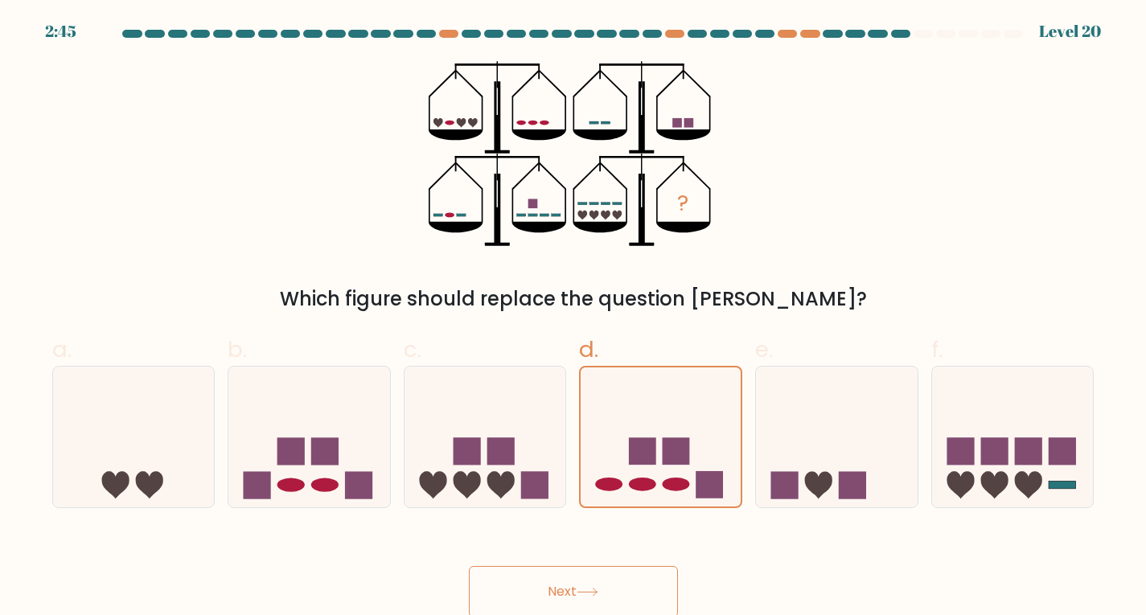
click at [610, 583] on button "Next" at bounding box center [573, 591] width 209 height 51
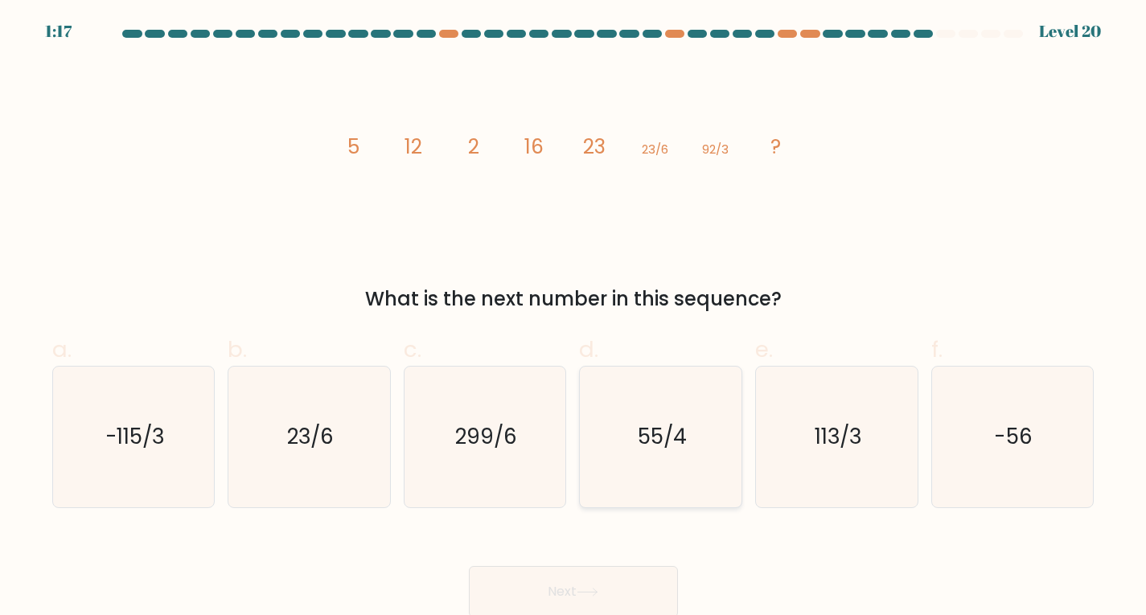
click at [648, 434] on text "55/4" at bounding box center [662, 436] width 49 height 29
click at [574, 319] on input "d. 55/4" at bounding box center [574, 313] width 1 height 10
radio input "true"
click at [597, 595] on icon at bounding box center [587, 592] width 19 height 7
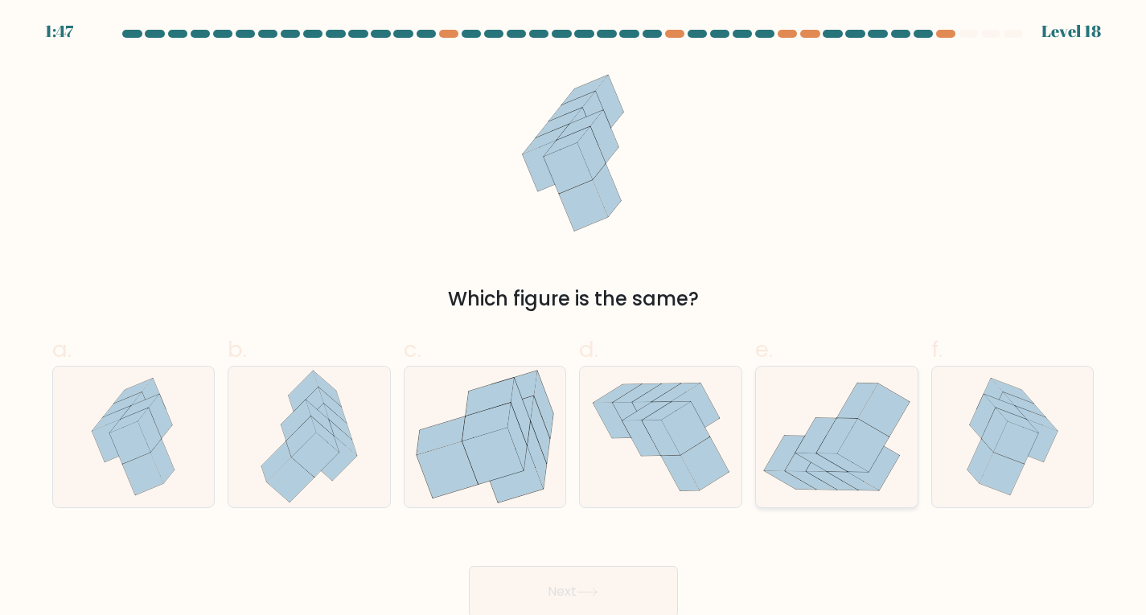
click at [812, 447] on icon at bounding box center [816, 435] width 41 height 35
click at [574, 319] on input "e." at bounding box center [574, 313] width 1 height 10
radio input "true"
click at [574, 588] on button "Next" at bounding box center [573, 591] width 209 height 51
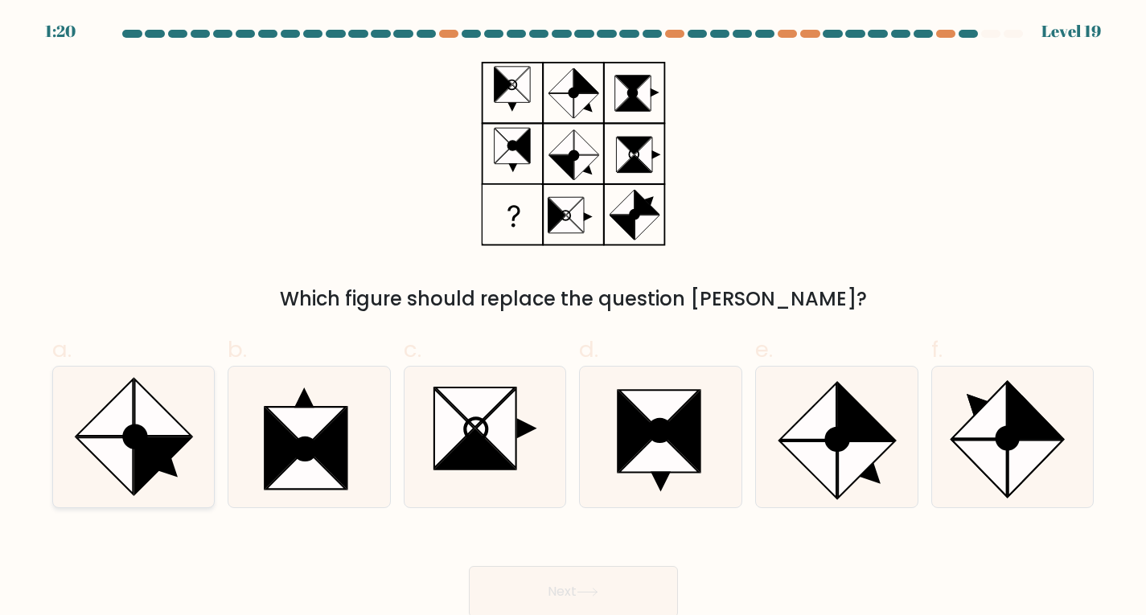
click at [179, 455] on icon at bounding box center [133, 437] width 141 height 141
click at [574, 319] on input "a." at bounding box center [574, 313] width 1 height 10
radio input "true"
click at [536, 574] on button "Next" at bounding box center [573, 591] width 209 height 51
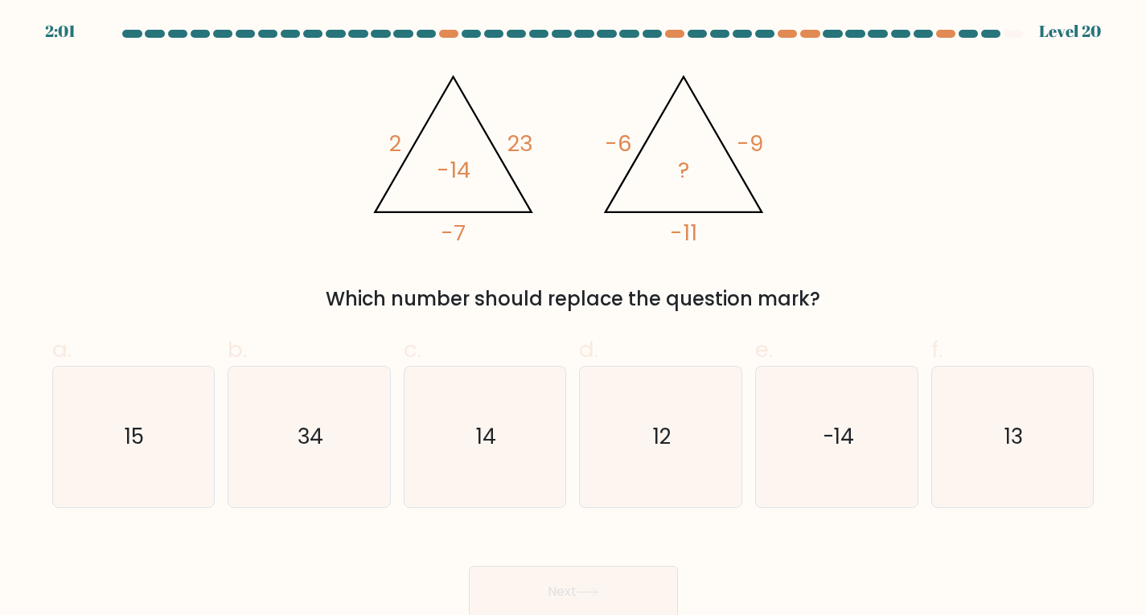
click at [2, 278] on form at bounding box center [573, 324] width 1146 height 588
click at [804, 446] on icon "-14" at bounding box center [837, 437] width 141 height 141
click at [574, 319] on input "e. -14" at bounding box center [574, 313] width 1 height 10
radio input "true"
click at [618, 583] on button "Next" at bounding box center [573, 591] width 209 height 51
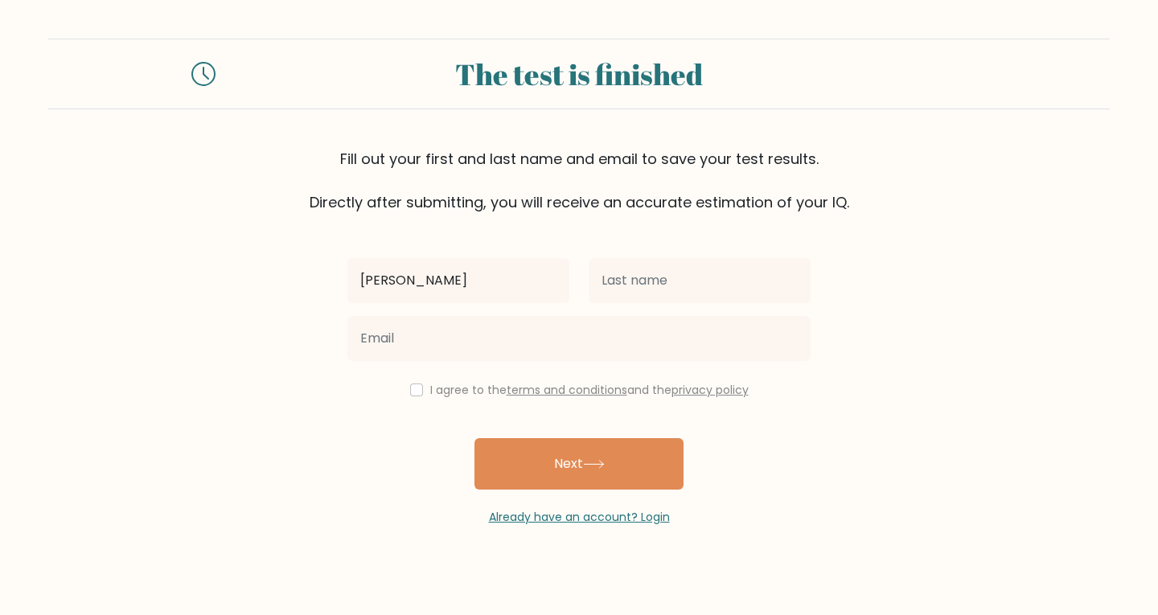
type input "[PERSON_NAME]"
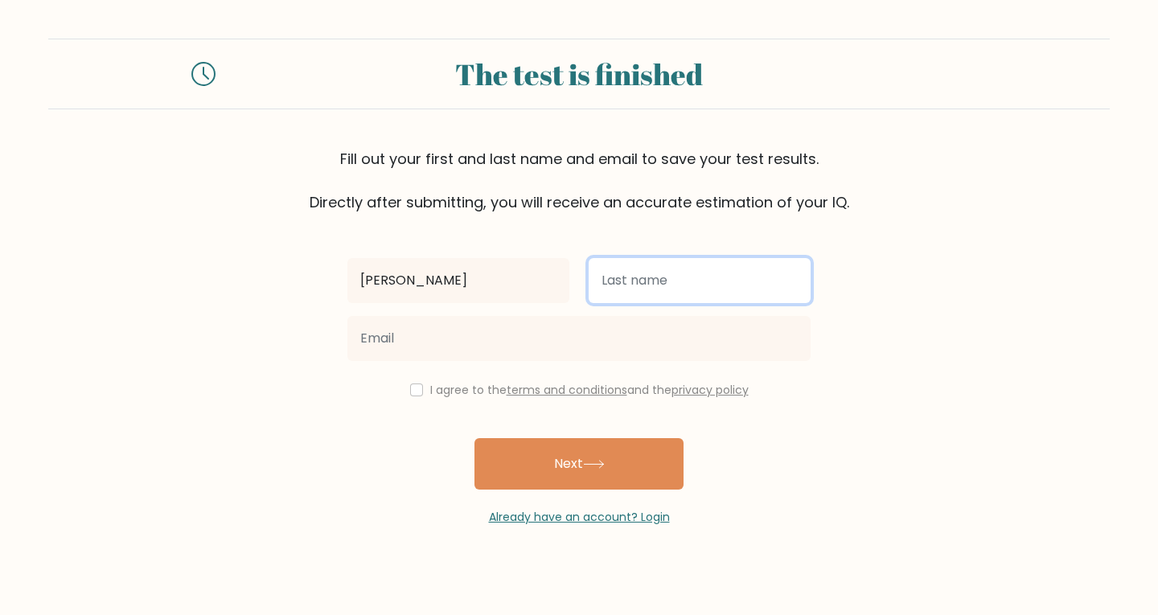
click at [656, 273] on input "text" at bounding box center [700, 280] width 222 height 45
type input "joy"
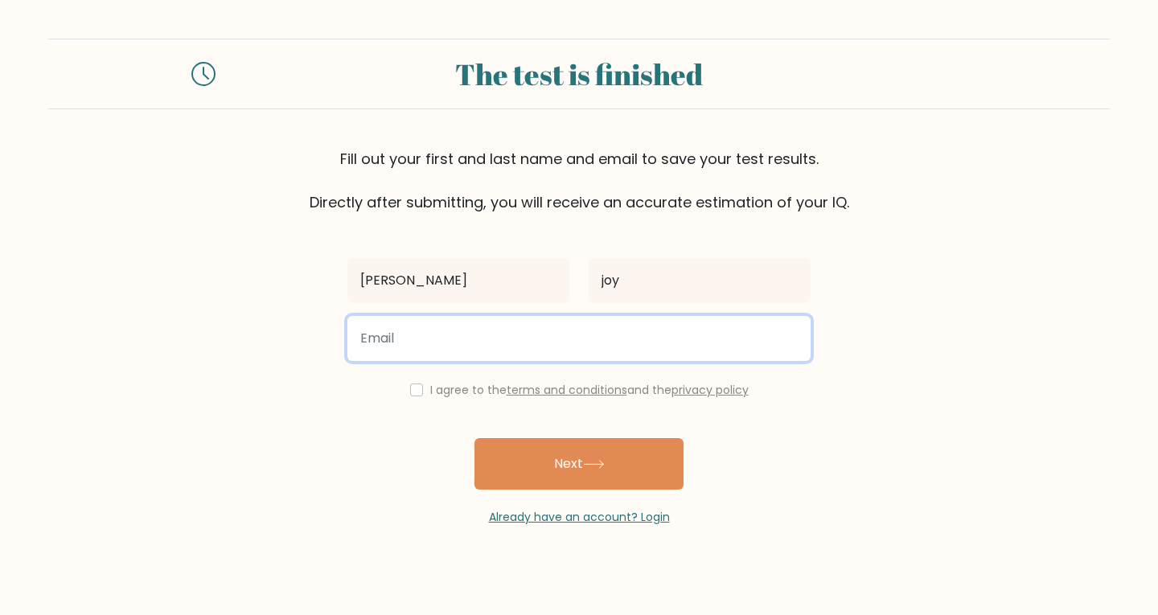
click at [557, 335] on input "email" at bounding box center [578, 338] width 463 height 45
type input "advayjoy@gmail.com"
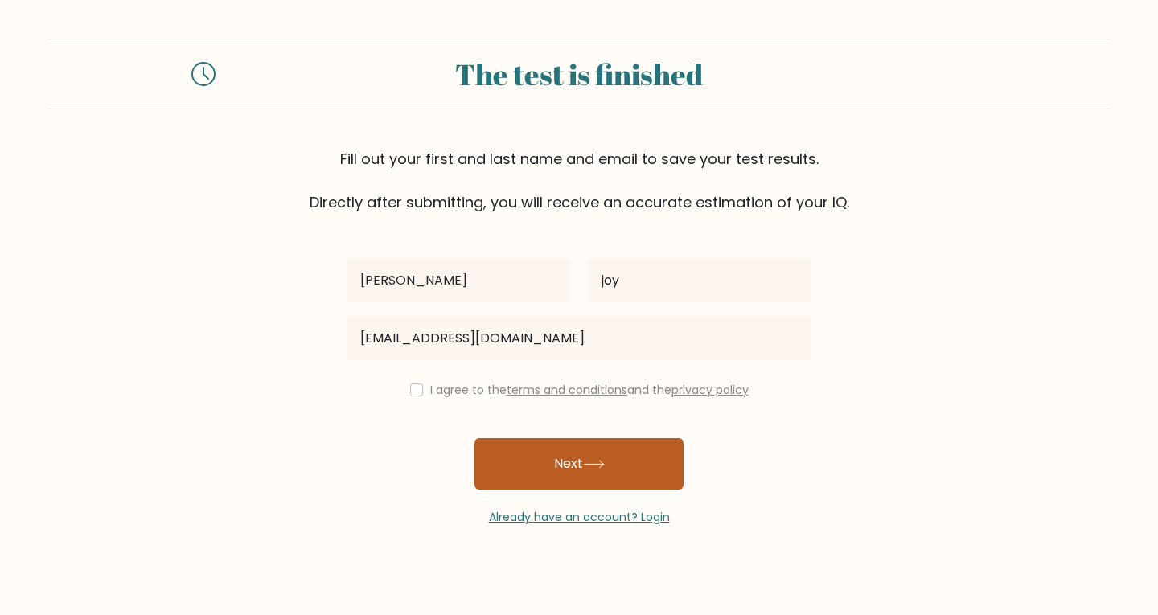
click at [542, 452] on button "Next" at bounding box center [579, 463] width 209 height 51
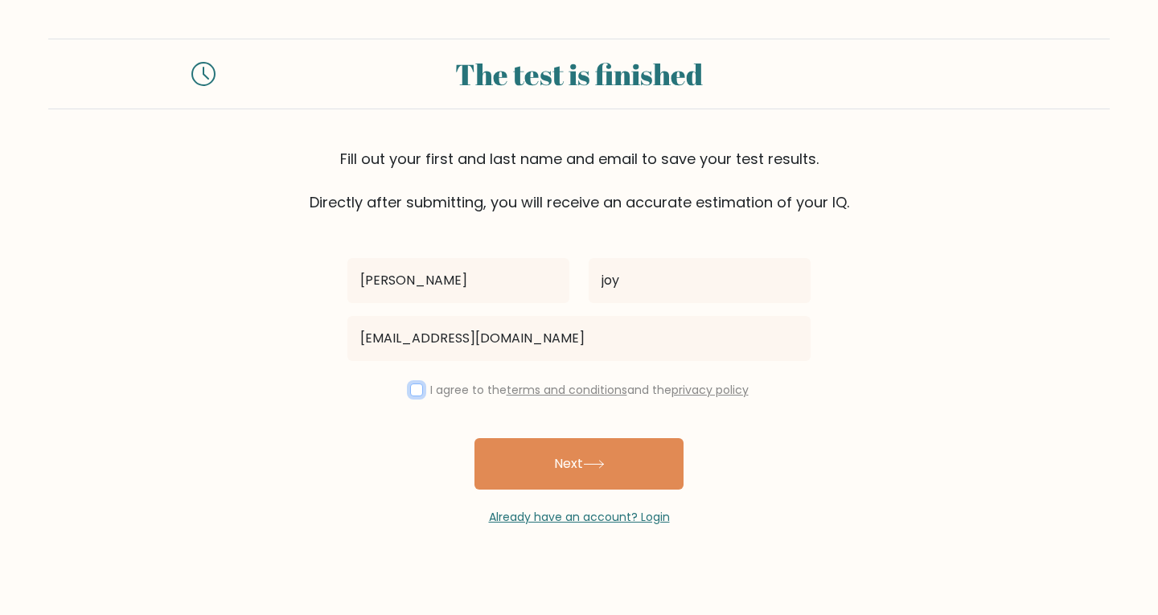
click at [413, 389] on input "checkbox" at bounding box center [416, 390] width 13 height 13
checkbox input "true"
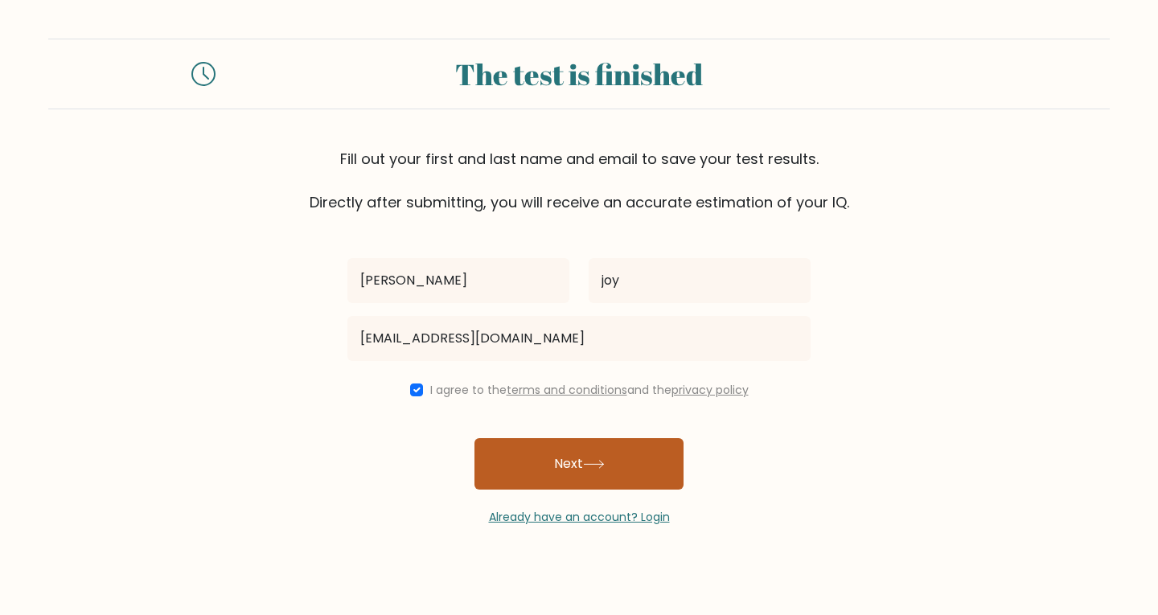
click at [533, 451] on button "Next" at bounding box center [579, 463] width 209 height 51
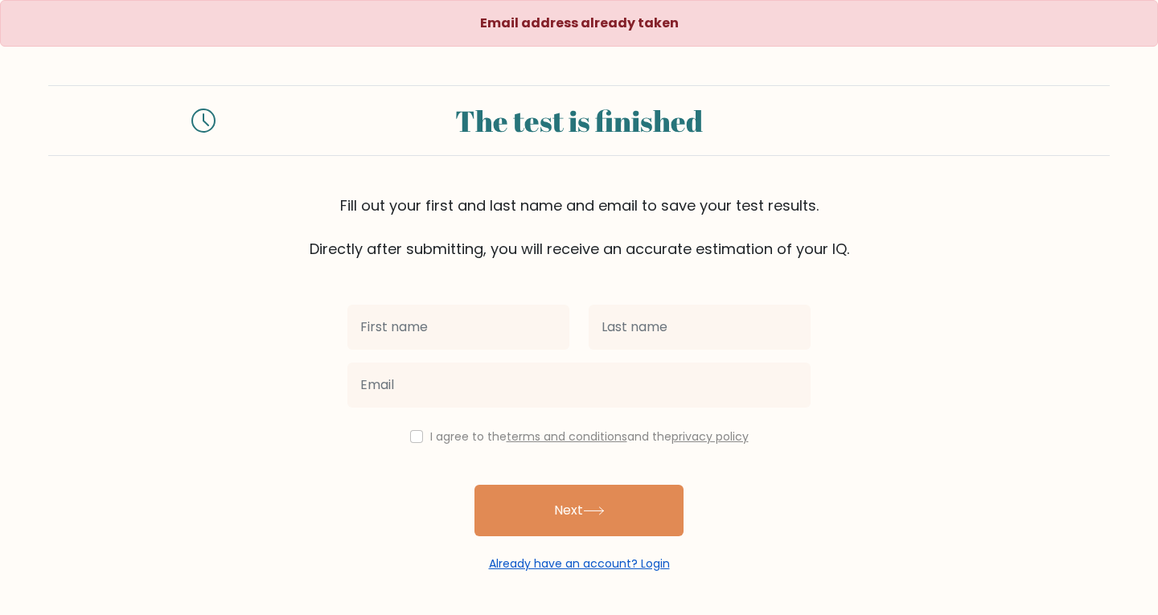
click at [645, 561] on link "Already have an account? Login" at bounding box center [579, 564] width 181 height 16
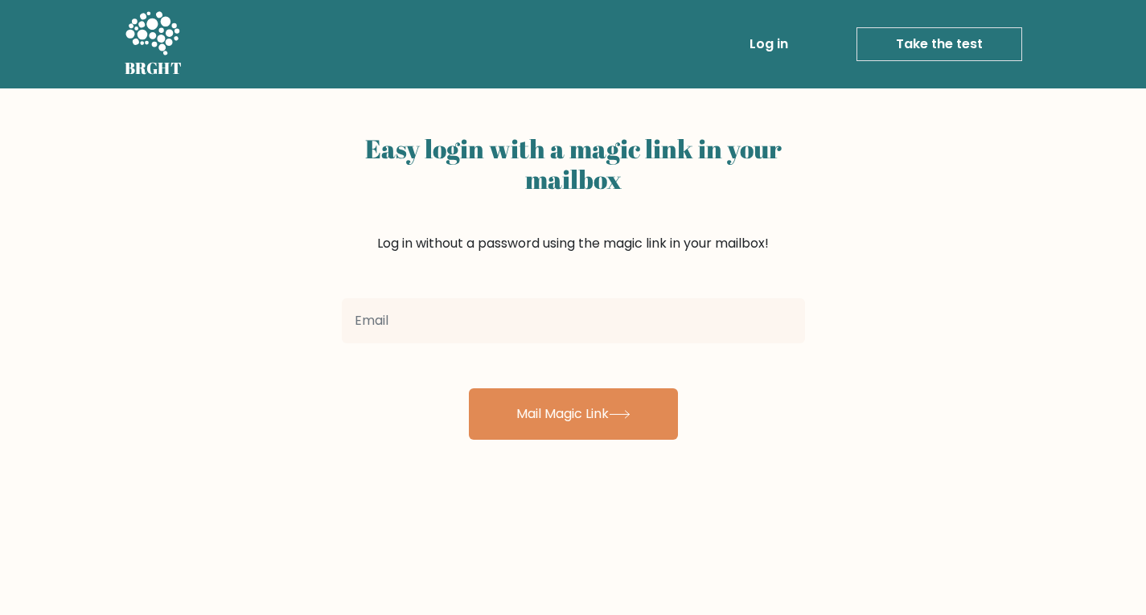
click at [545, 328] on input "email" at bounding box center [573, 320] width 463 height 45
type input "advayjoy@gmail.com"
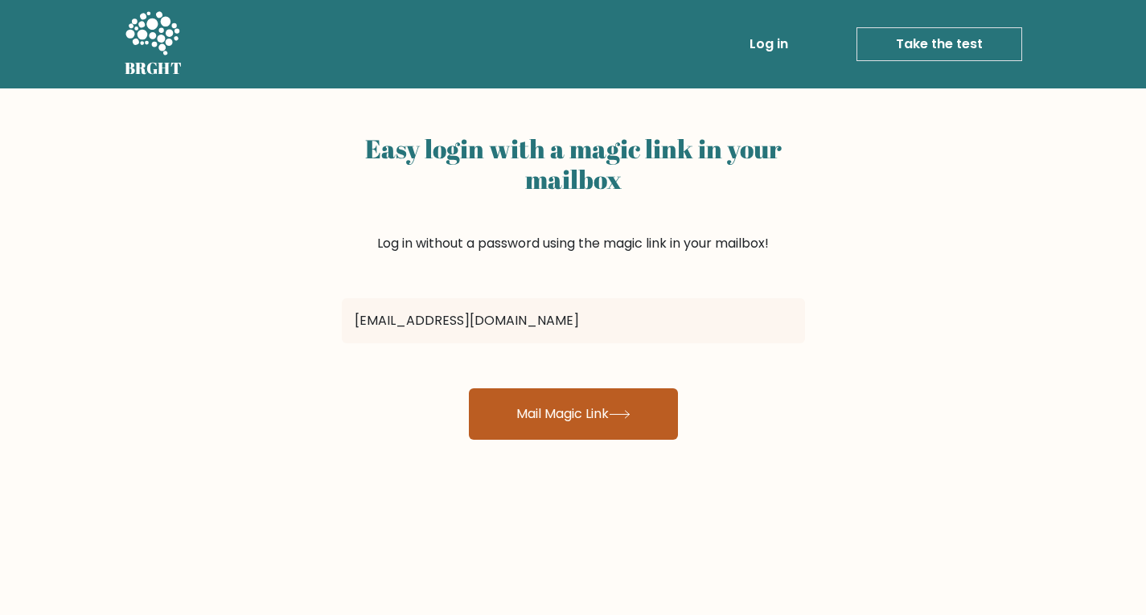
click at [571, 401] on button "Mail Magic Link" at bounding box center [573, 414] width 209 height 51
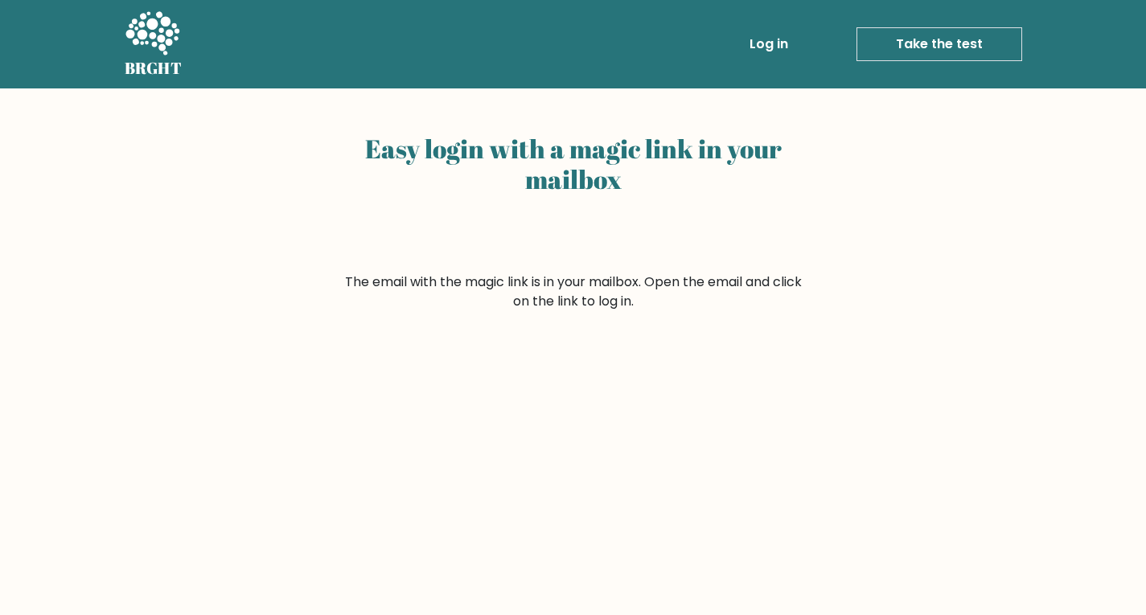
click at [809, 256] on div "Easy login with a magic link in your mailbox The email with the magic link is i…" at bounding box center [573, 199] width 483 height 223
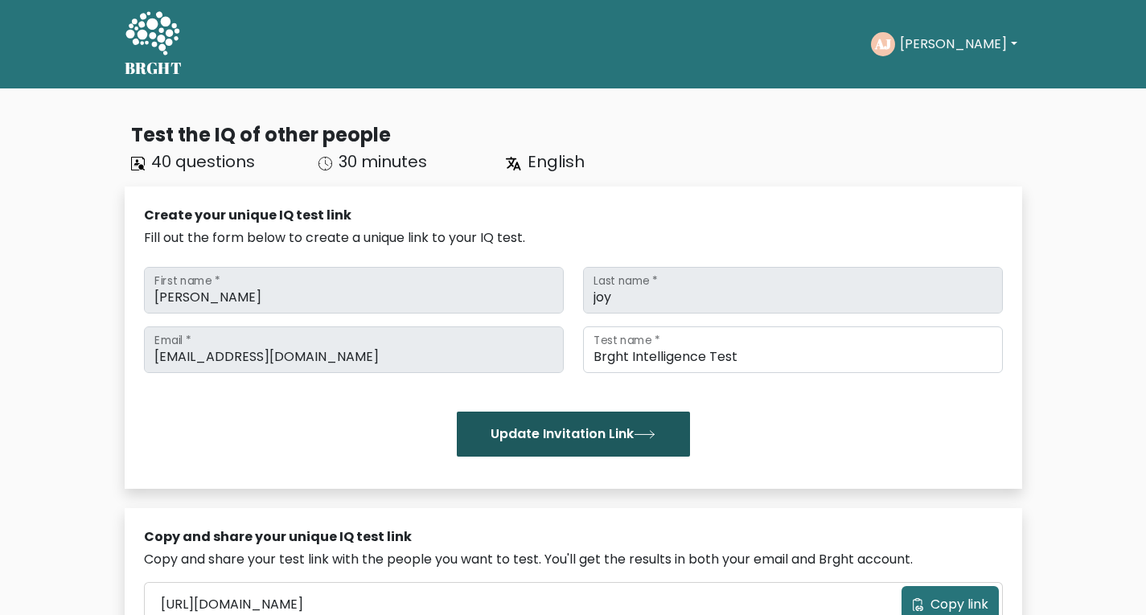
click at [599, 430] on button "Update Invitation Link" at bounding box center [573, 434] width 233 height 45
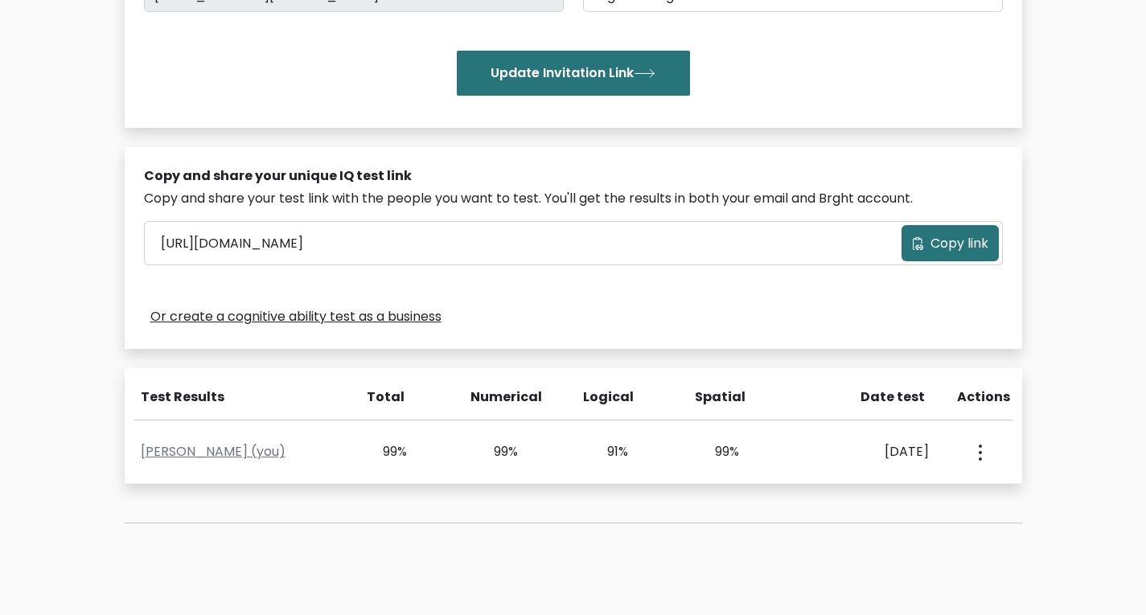
scroll to position [384, 0]
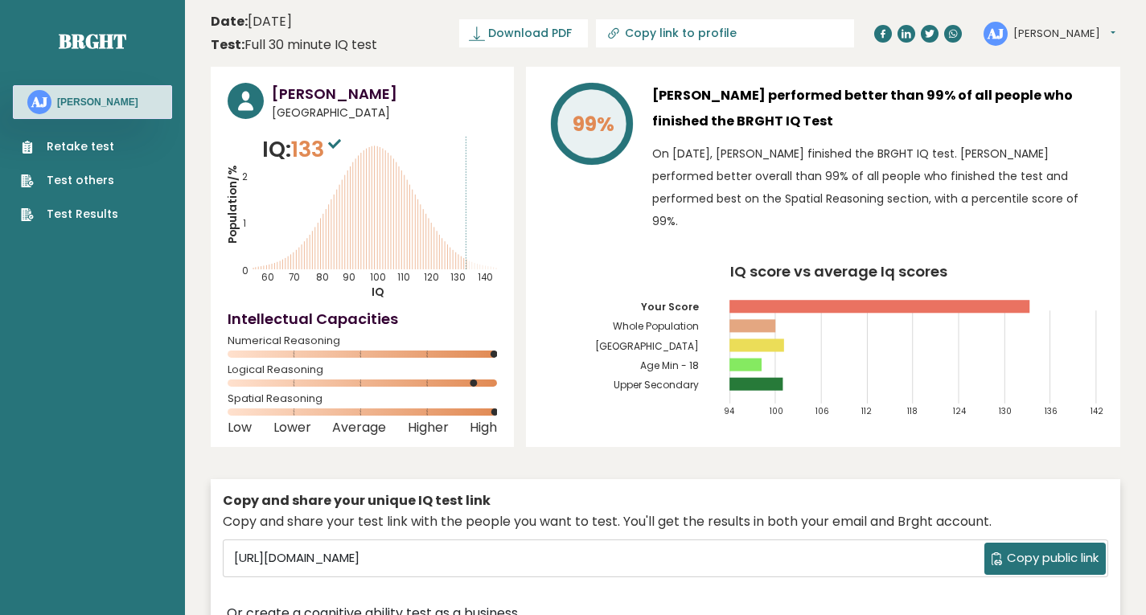
click at [86, 142] on link "Retake test" at bounding box center [69, 146] width 97 height 17
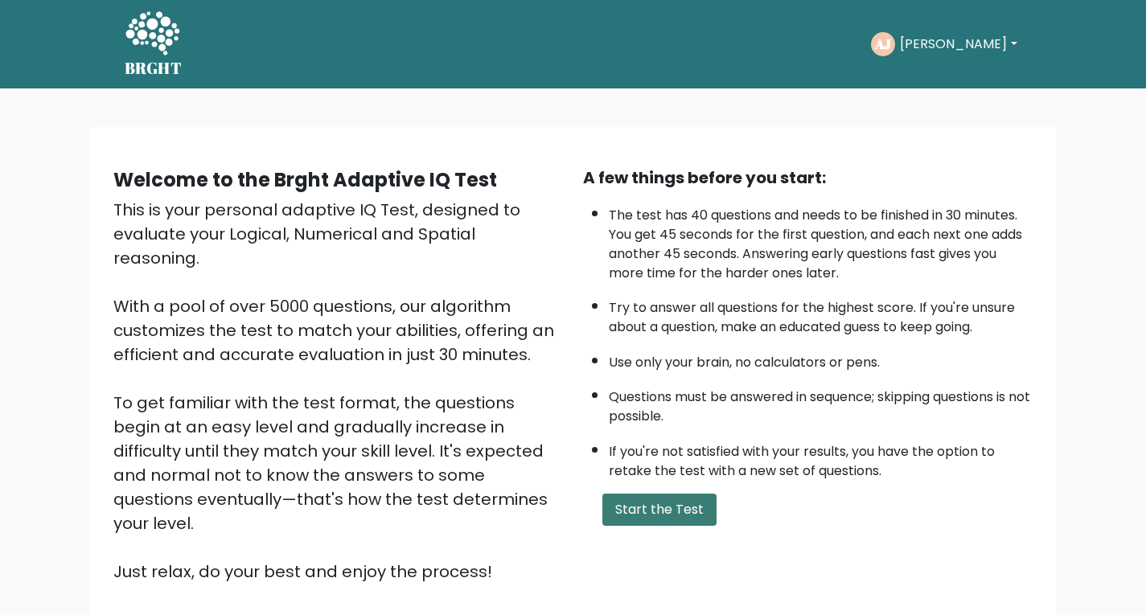
click at [660, 513] on button "Start the Test" at bounding box center [659, 510] width 114 height 32
